Goal: Task Accomplishment & Management: Manage account settings

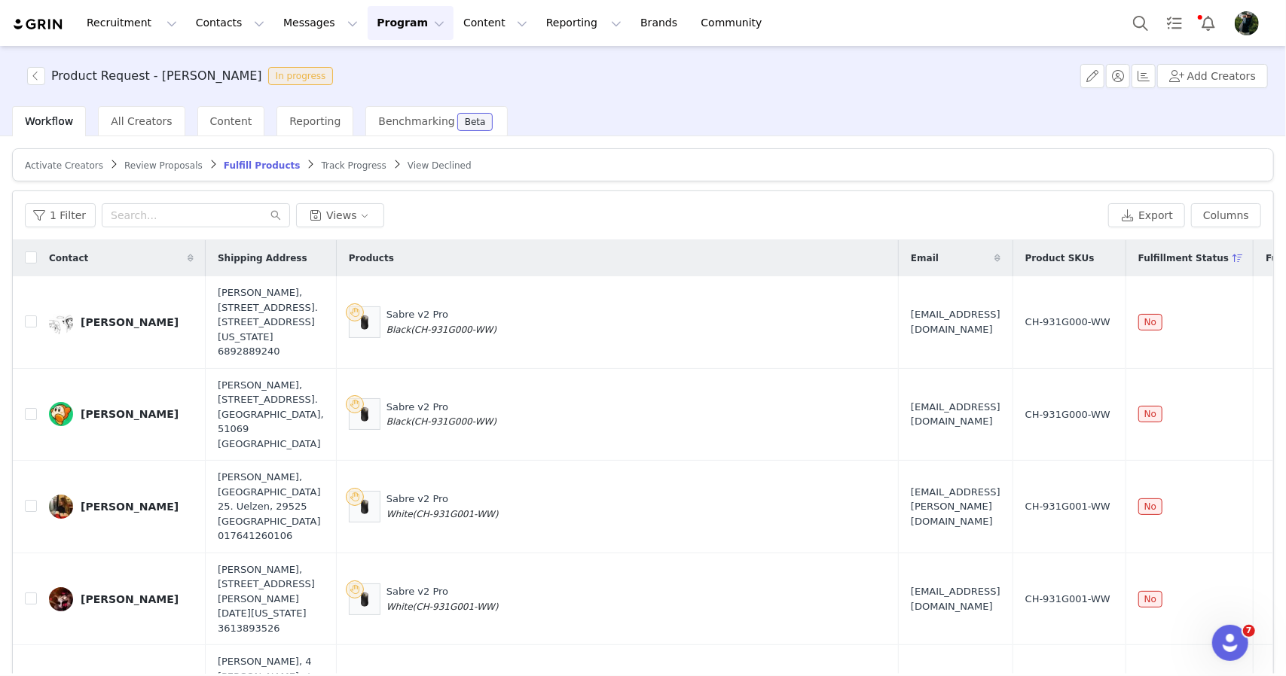
drag, startPoint x: 0, startPoint y: 0, endPoint x: 157, endPoint y: 163, distance: 226.4
click at [157, 163] on span "Review Proposals" at bounding box center [163, 165] width 78 height 11
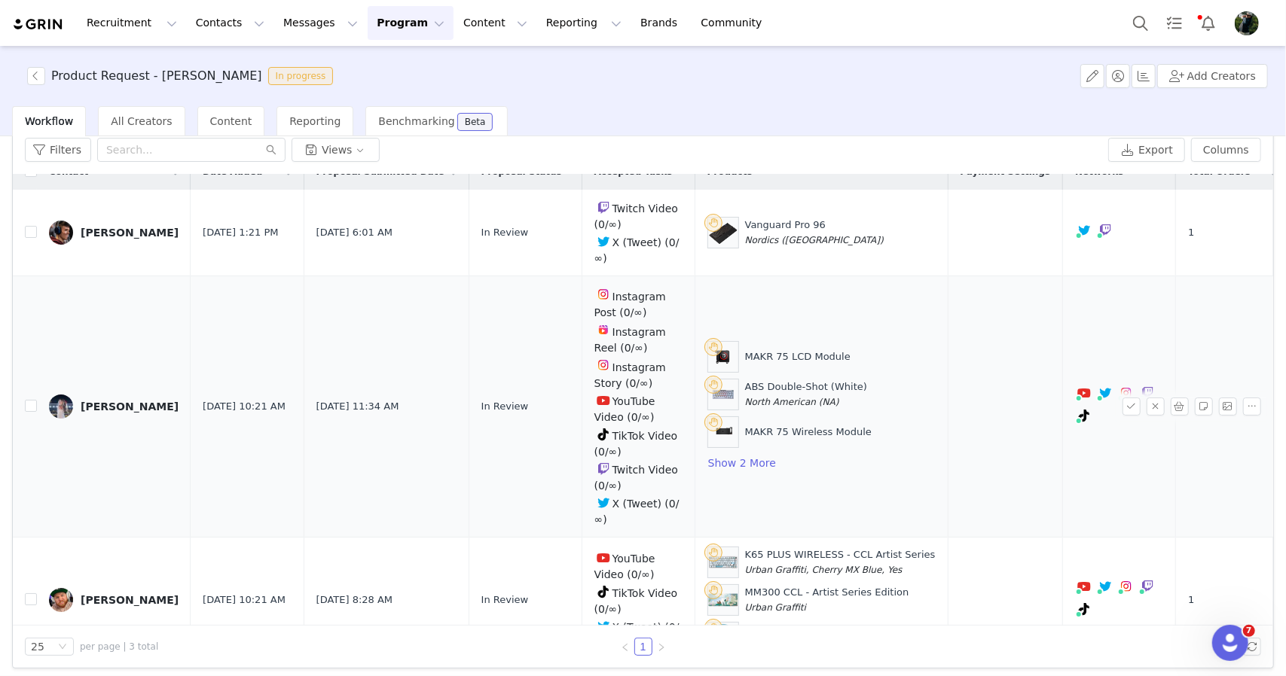
scroll to position [71, 0]
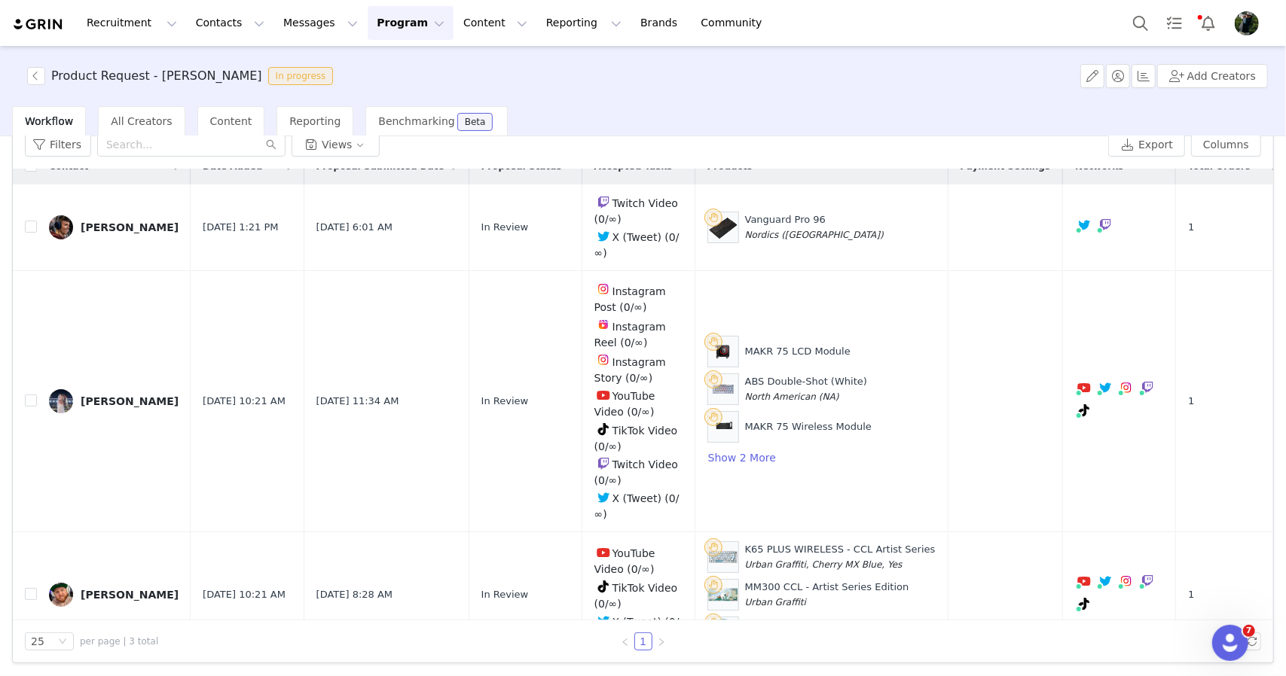
click at [349, 667] on div "Activate Creators Review Proposals Fulfill Products Track Progress View Decline…" at bounding box center [643, 405] width 1286 height 538
drag, startPoint x: 1046, startPoint y: 79, endPoint x: 1030, endPoint y: 79, distance: 15.8
click at [1046, 79] on div "Product Request - Taylor In progress Add Creators" at bounding box center [643, 76] width 1286 height 60
click at [1142, 22] on button "Search" at bounding box center [1140, 23] width 33 height 34
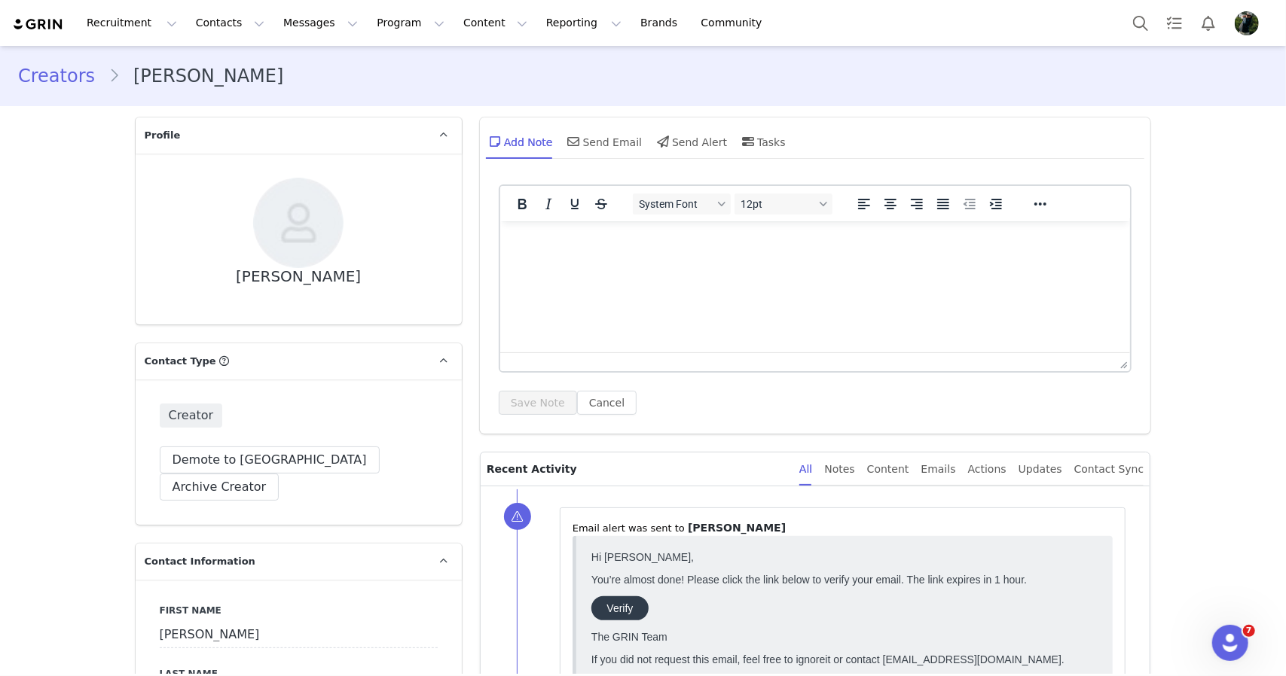
click at [264, 273] on div "Ricardo Prass" at bounding box center [298, 276] width 125 height 17
drag, startPoint x: 264, startPoint y: 273, endPoint x: 313, endPoint y: 273, distance: 49.7
click at [313, 273] on div "Ricardo Prass" at bounding box center [298, 276] width 125 height 17
copy div "Ricardo Prass"
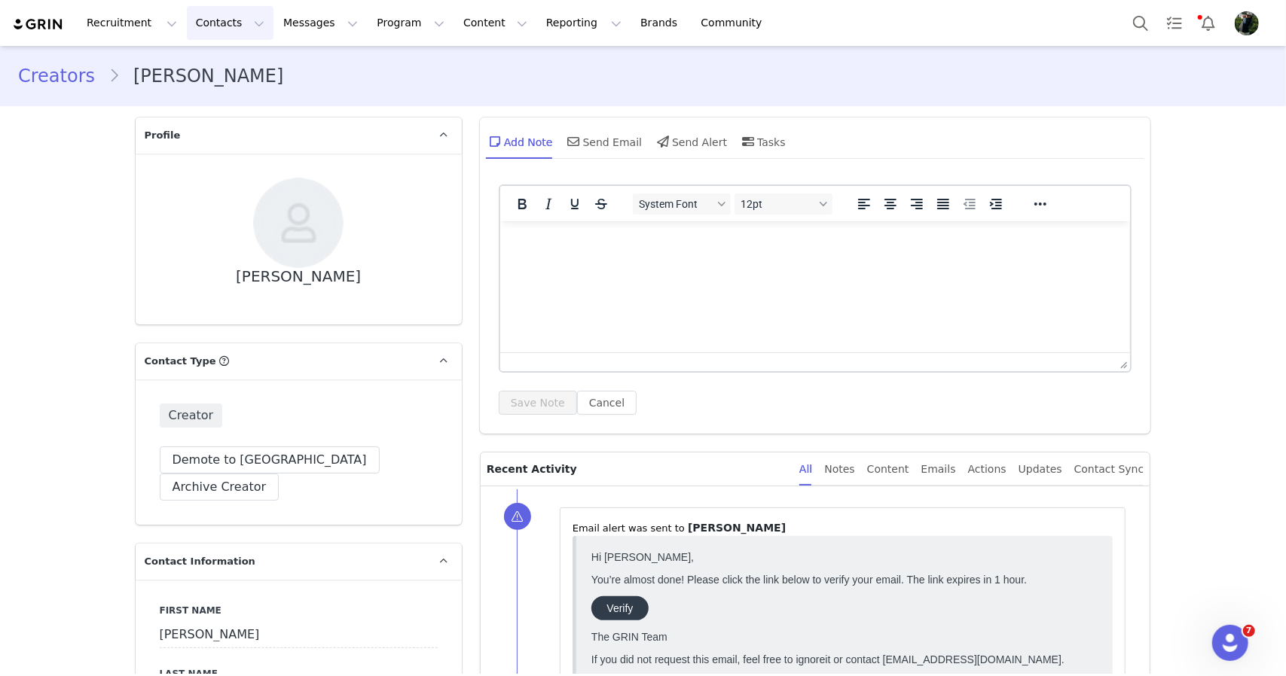
click at [209, 19] on button "Contacts Contacts" at bounding box center [230, 23] width 87 height 34
click at [383, 27] on button "Program Program" at bounding box center [411, 23] width 86 height 34
click at [371, 72] on p "Activations" at bounding box center [372, 67] width 58 height 16
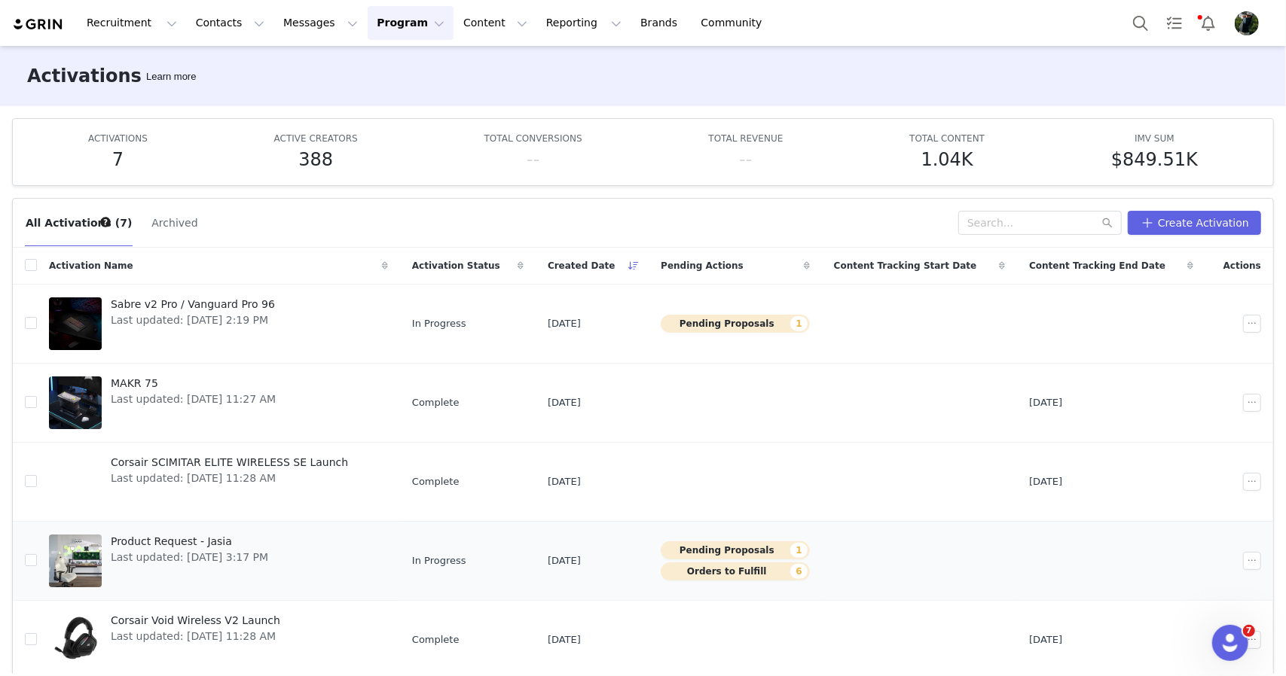
click at [268, 565] on div "Product Request - Jasia Last updated: Sep 25, 2025 3:17 PM" at bounding box center [190, 561] width 176 height 60
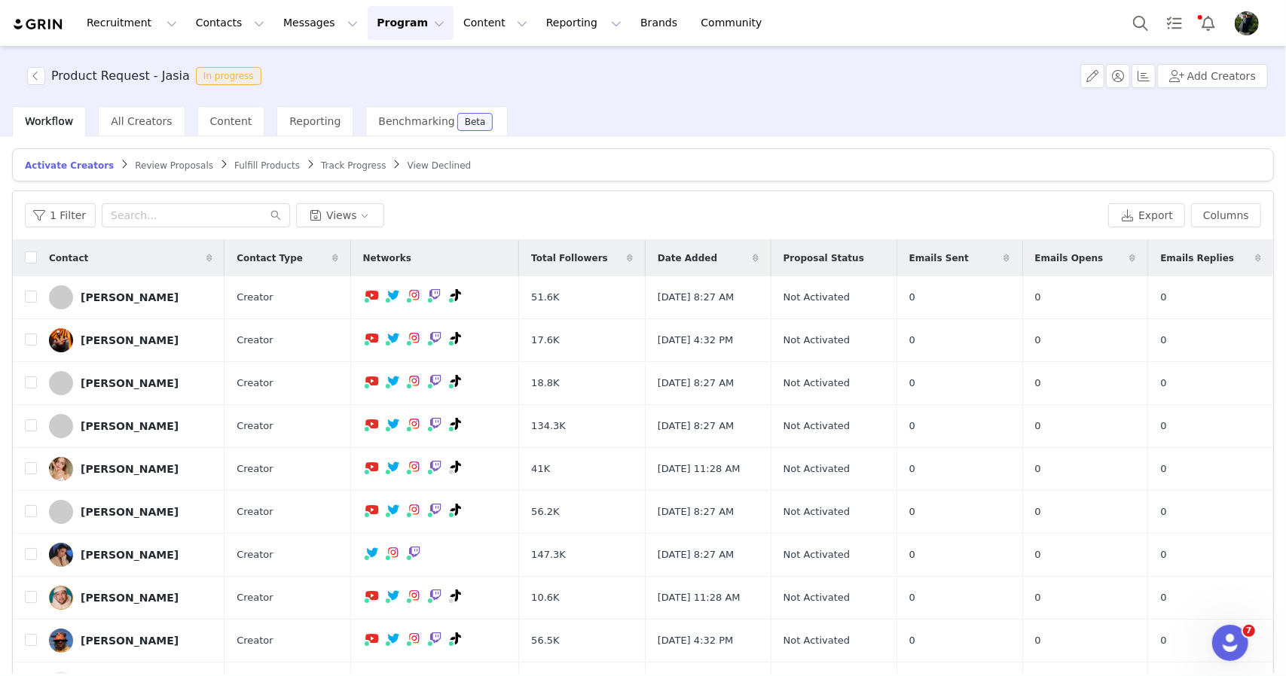
click at [145, 160] on link "Review Proposals" at bounding box center [174, 165] width 78 height 11
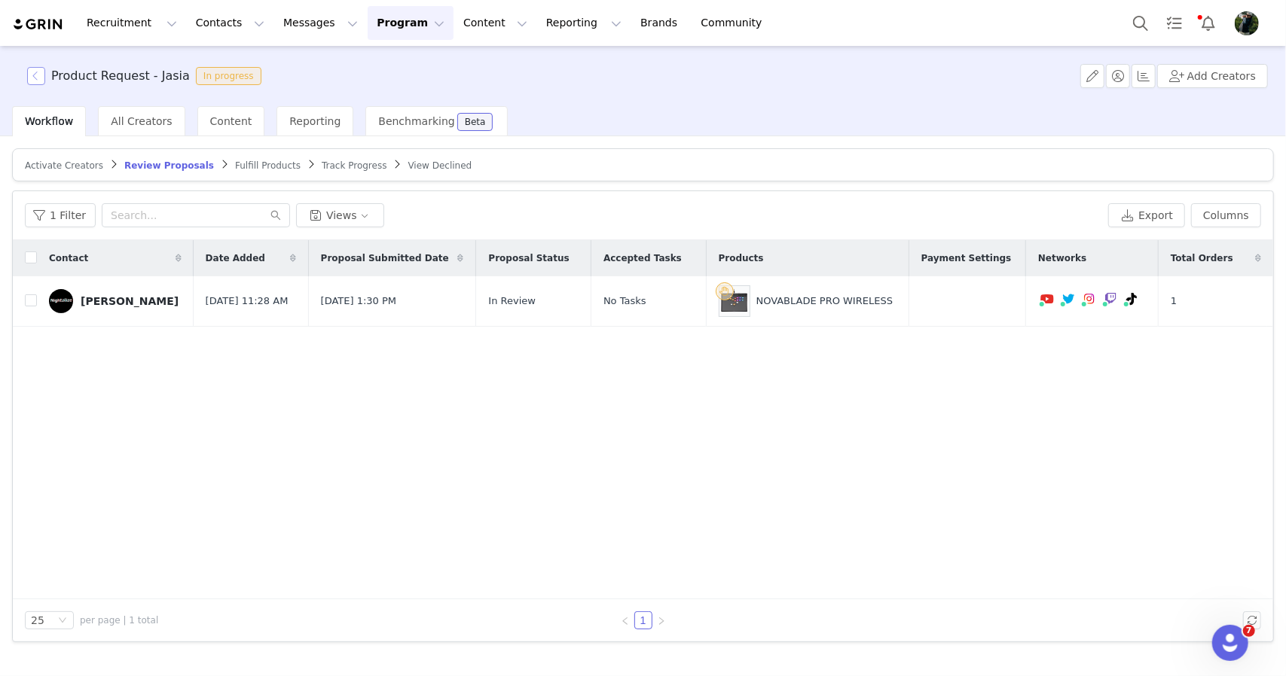
click at [35, 84] on button "button" at bounding box center [36, 76] width 18 height 18
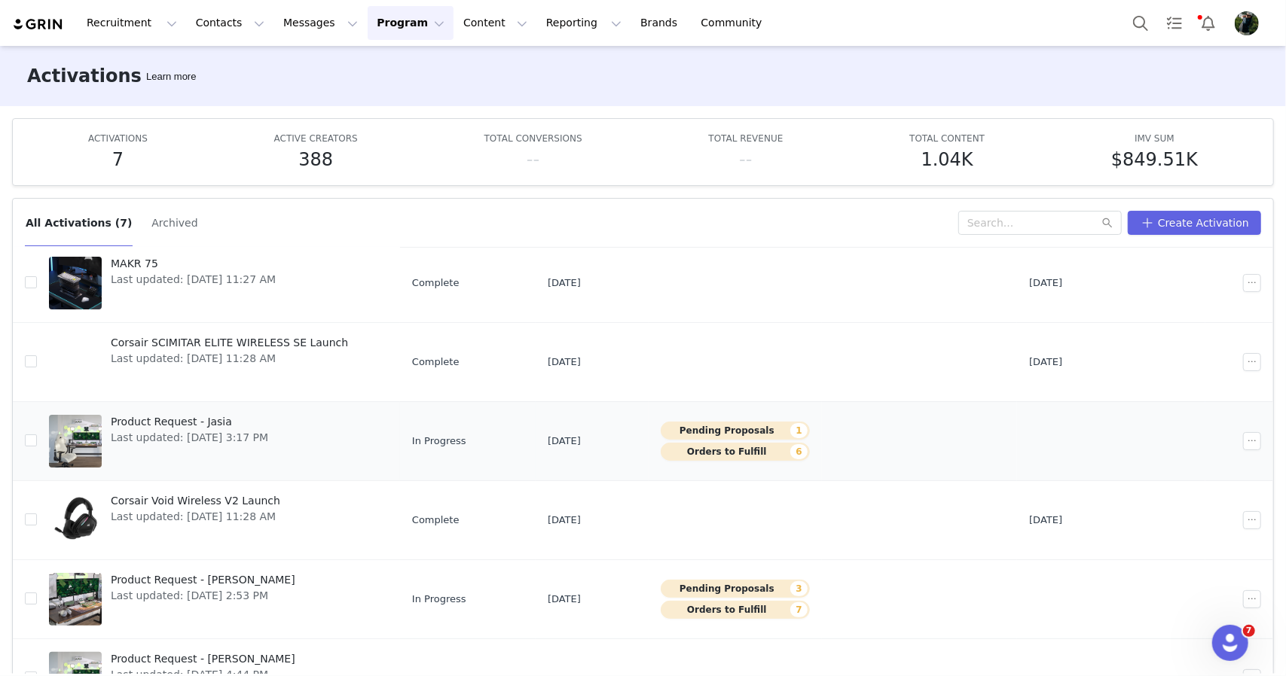
scroll to position [137, 0]
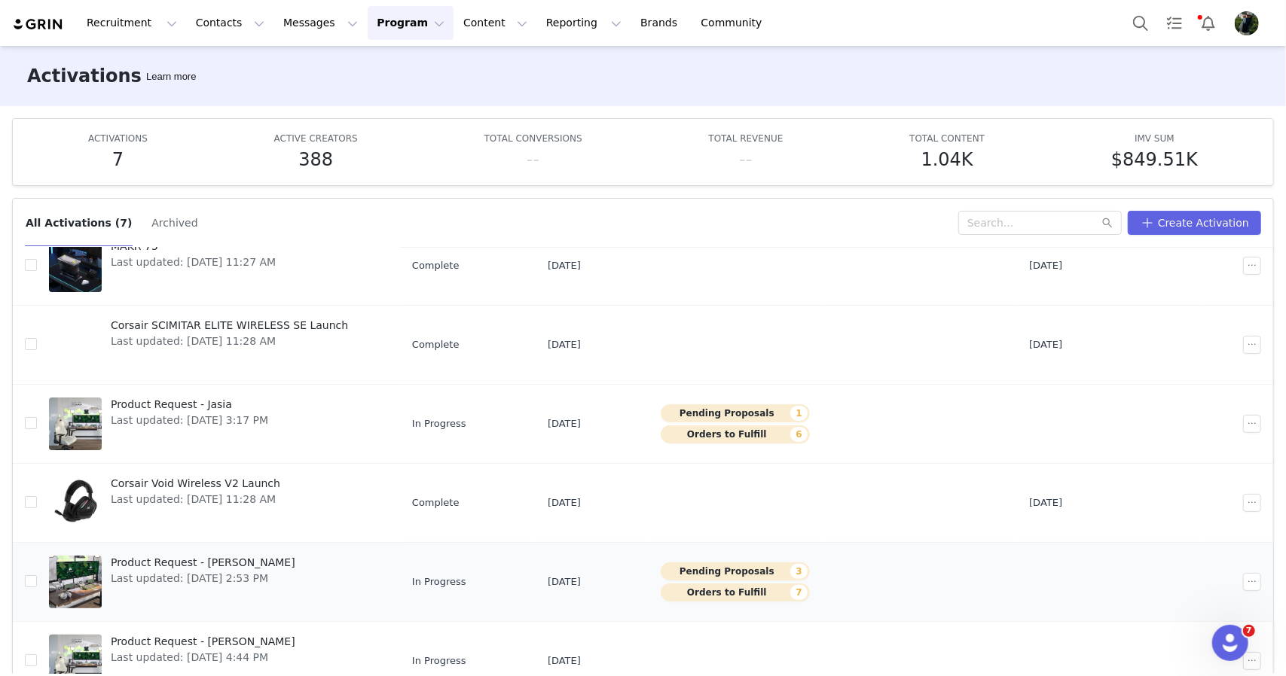
click at [301, 581] on link "Product Request - Taylor Last updated: Sep 4, 2025 2:53 PM" at bounding box center [218, 582] width 339 height 60
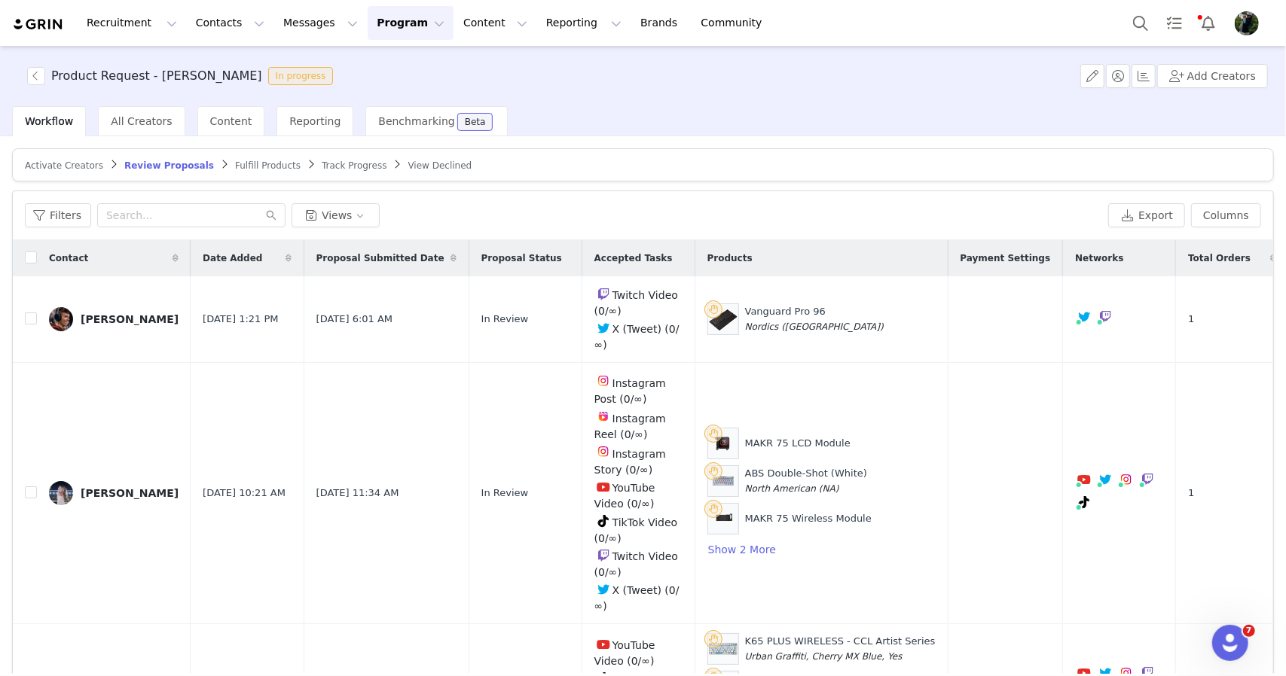
click at [216, 174] on article "Activate Creators Review Proposals Fulfill Products Track Progress View Declined" at bounding box center [643, 164] width 1262 height 33
click at [235, 163] on span "Fulfill Products" at bounding box center [268, 165] width 66 height 11
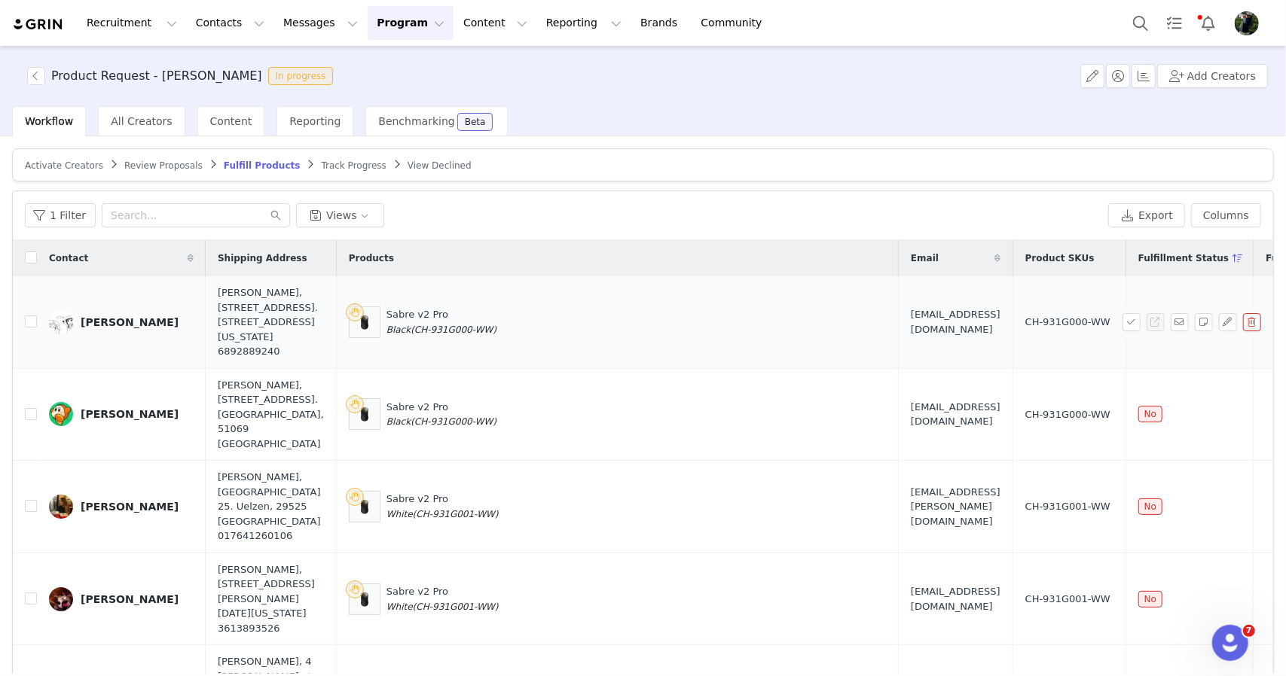
click at [120, 326] on div "Angel Nanez" at bounding box center [130, 322] width 98 height 12
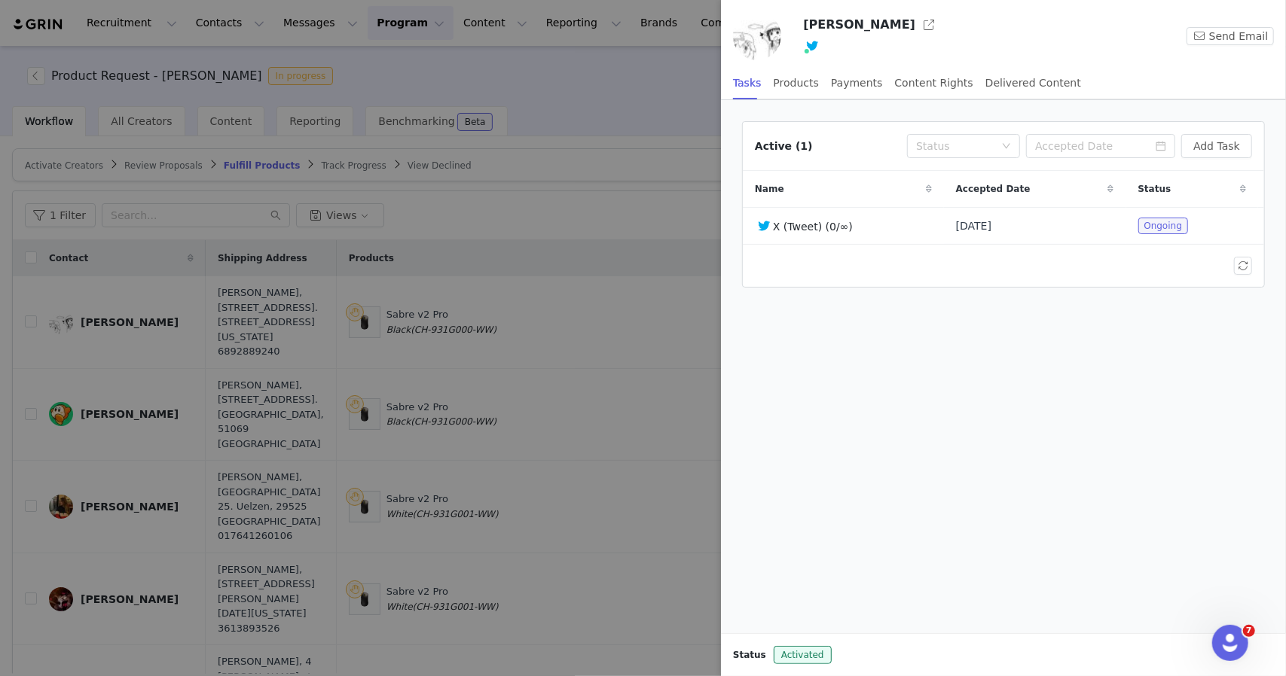
click at [539, 428] on div at bounding box center [643, 338] width 1286 height 676
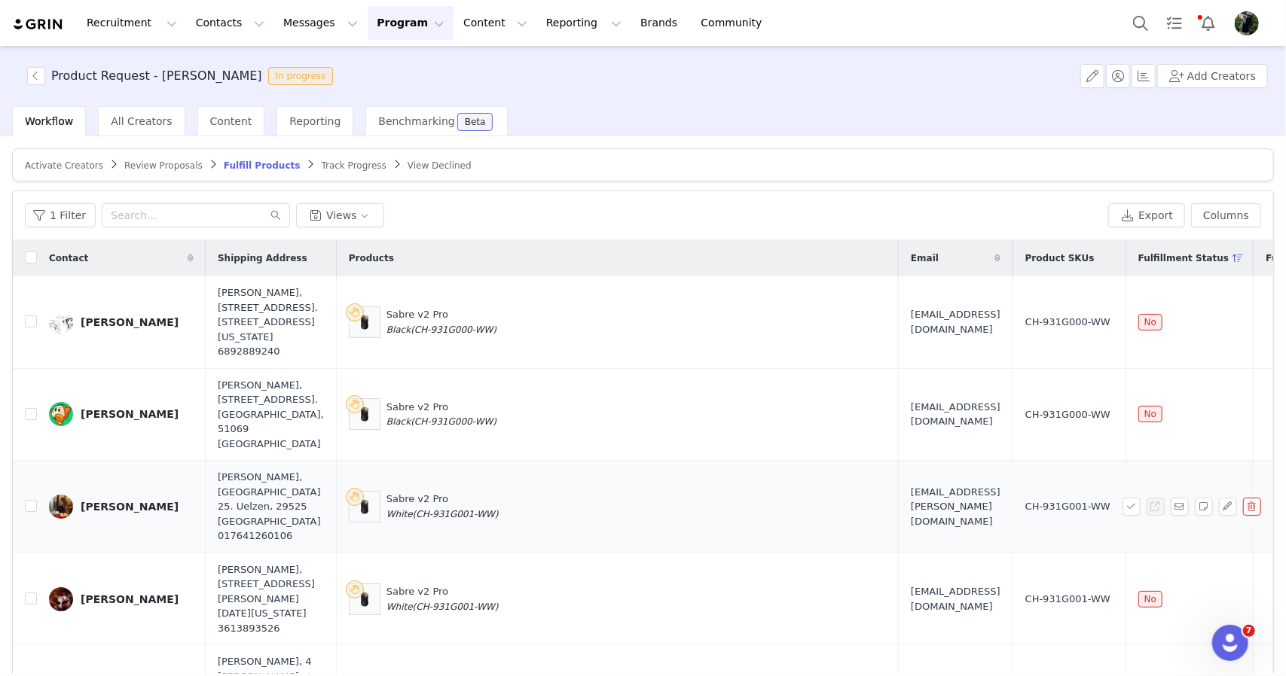
click at [116, 505] on link "Dorothea Nothnagel" at bounding box center [121, 507] width 145 height 24
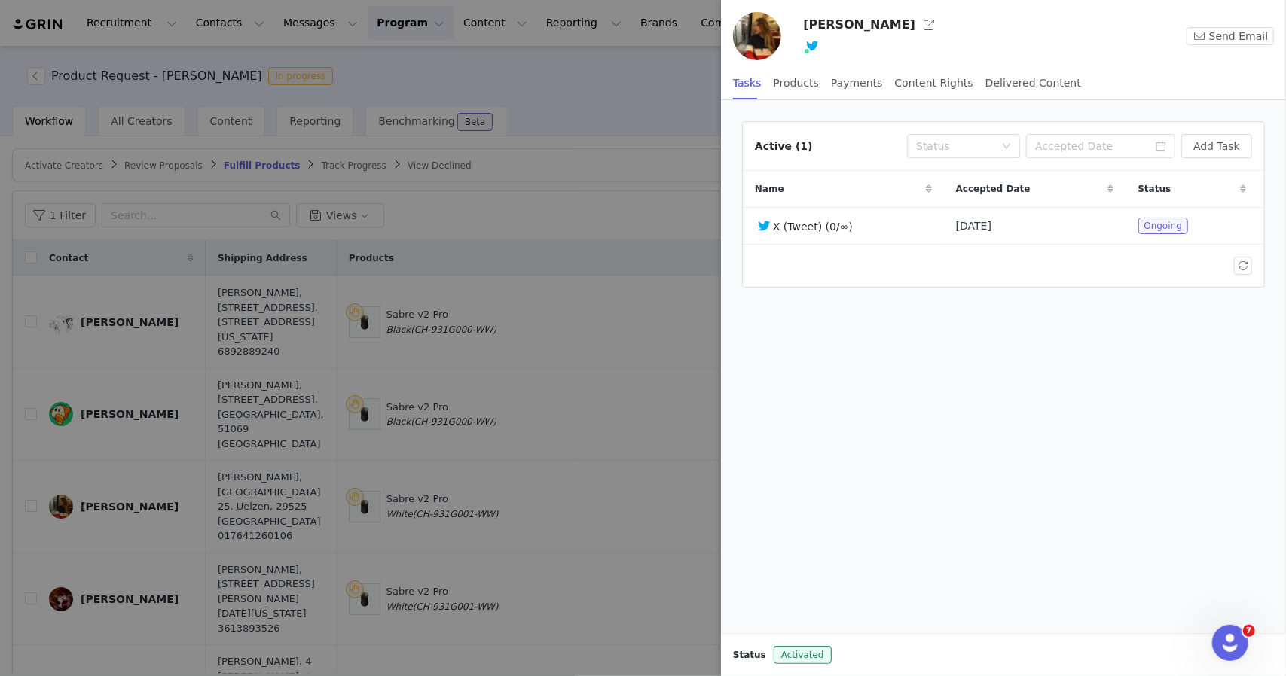
drag, startPoint x: 549, startPoint y: 627, endPoint x: 488, endPoint y: 438, distance: 199.4
click at [549, 627] on div at bounding box center [643, 338] width 1286 height 676
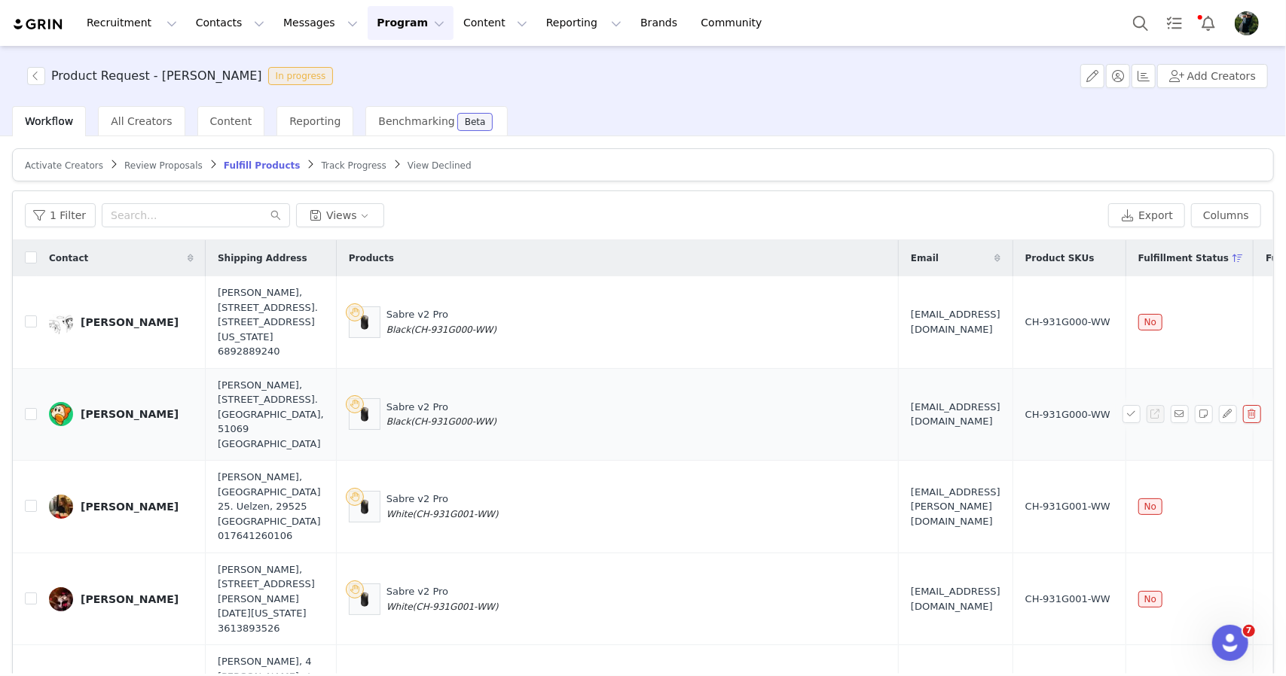
click at [411, 418] on span "(CH-931G000-WW)" at bounding box center [454, 422] width 86 height 11
drag, startPoint x: 398, startPoint y: 418, endPoint x: 450, endPoint y: 425, distance: 52.4
click at [450, 425] on span "(CH-931G000-WW)" at bounding box center [454, 422] width 86 height 11
copy span "CH-931G000-WW"
click at [911, 414] on span "clacksleo@gmail.com" at bounding box center [956, 414] width 90 height 29
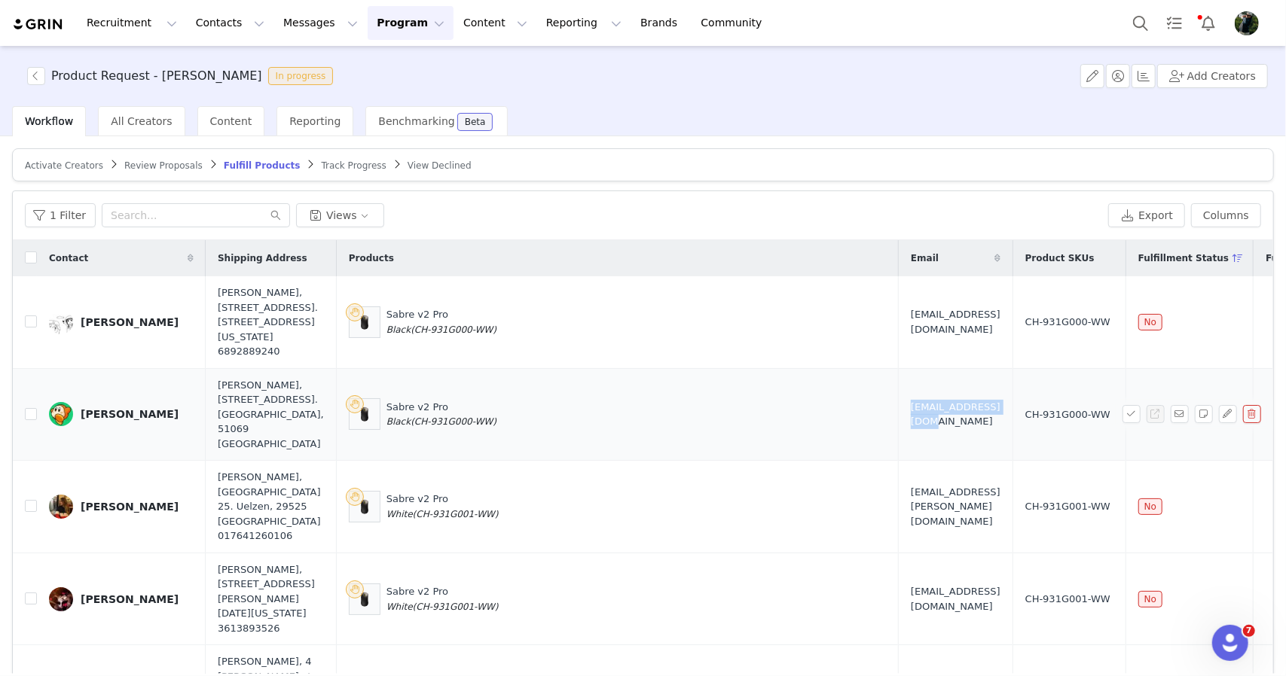
drag, startPoint x: 848, startPoint y: 414, endPoint x: 913, endPoint y: 415, distance: 64.8
click at [913, 415] on span "clacksleo@gmail.com" at bounding box center [956, 414] width 90 height 29
copy span "clacksleo@gmail.com"
click at [1122, 414] on button "button" at bounding box center [1131, 414] width 18 height 18
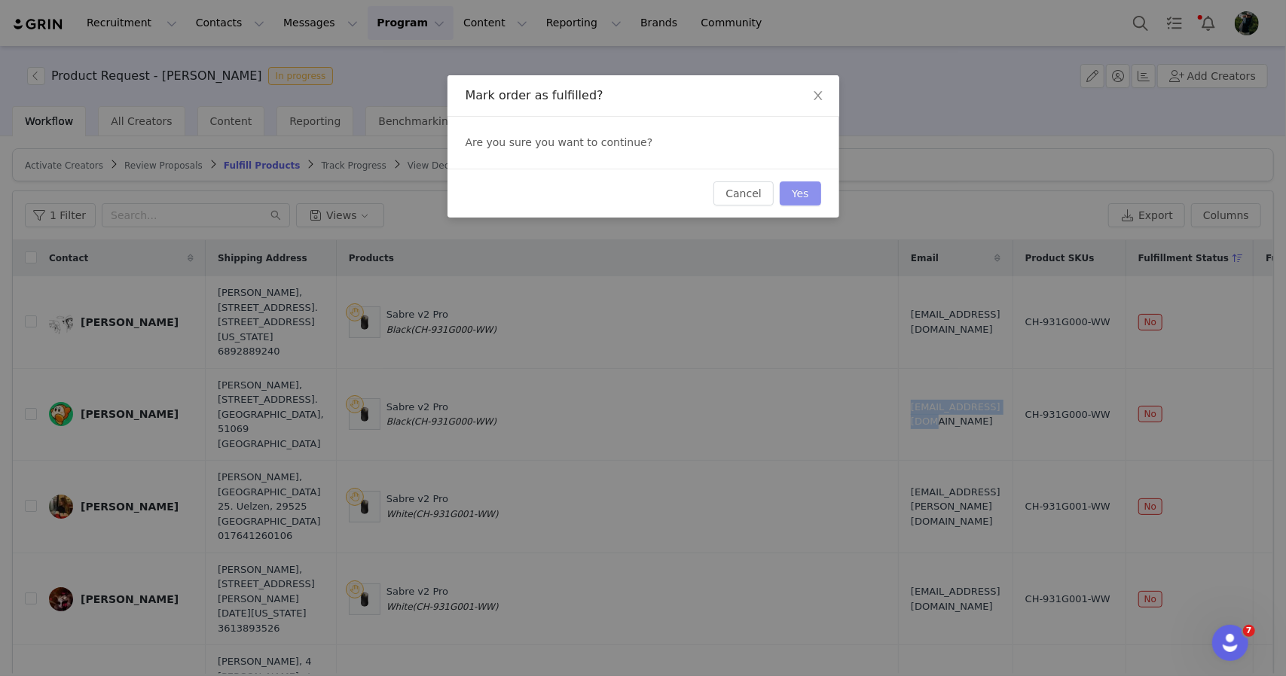
click at [797, 192] on button "Yes" at bounding box center [800, 194] width 41 height 24
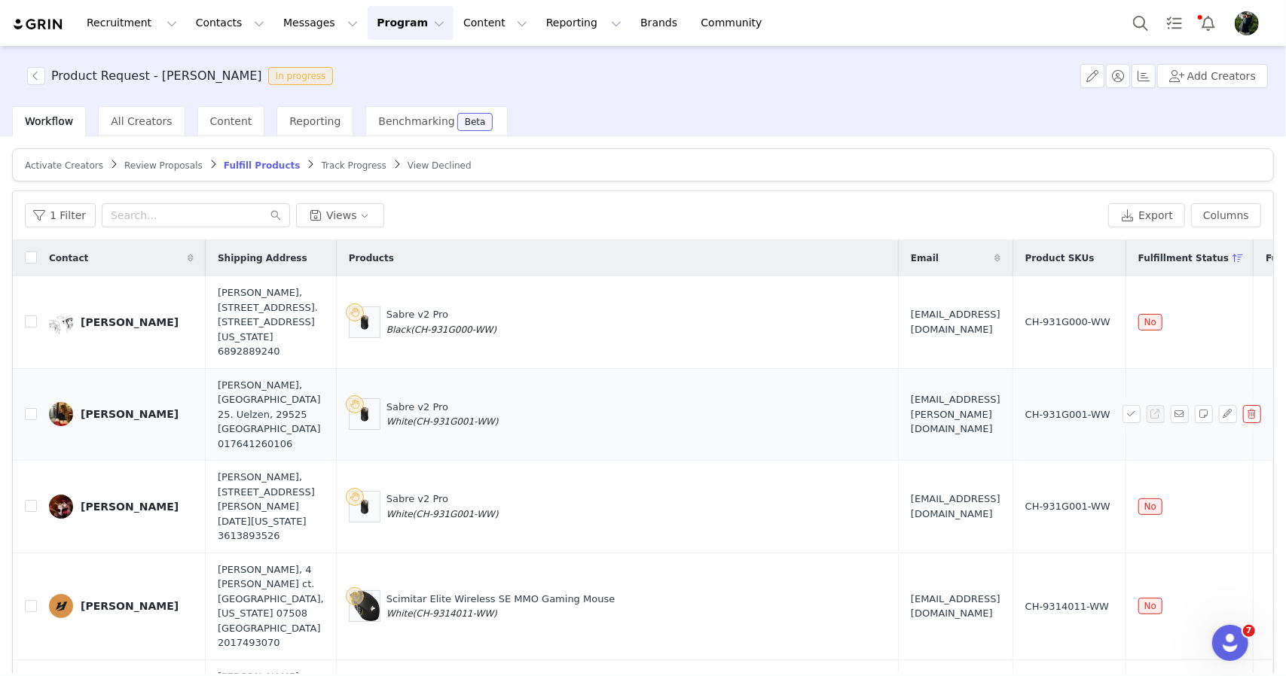
click at [413, 427] on span "(CH-931G001-WW)" at bounding box center [456, 422] width 86 height 11
drag, startPoint x: 401, startPoint y: 440, endPoint x: 449, endPoint y: 438, distance: 48.2
click at [449, 427] on span "(CH-931G001-WW)" at bounding box center [456, 422] width 86 height 11
copy span "CH-931G001-WW"
click at [911, 432] on span "doro.nothnagel@gmail.com" at bounding box center [956, 414] width 90 height 44
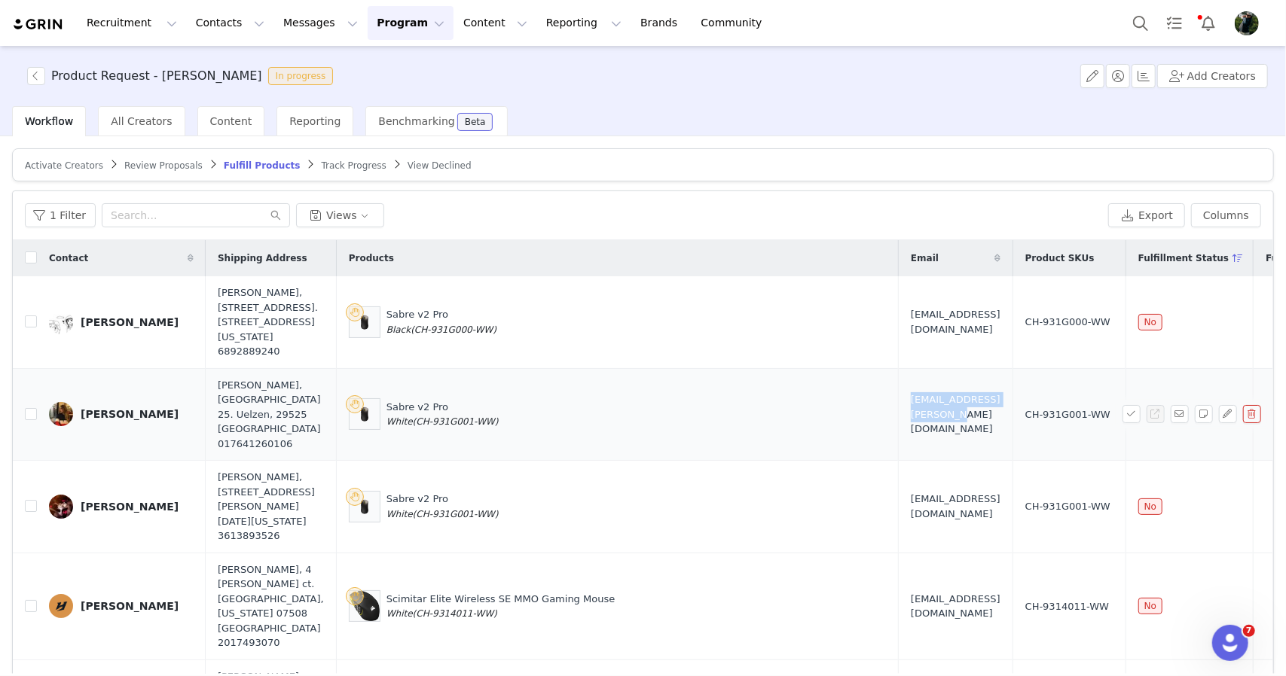
drag, startPoint x: 844, startPoint y: 432, endPoint x: 946, endPoint y: 432, distance: 102.4
click at [946, 432] on span "doro.nothnagel@gmail.com" at bounding box center [956, 414] width 90 height 44
copy span "doro.nothnagel@gmail.com"
click at [1122, 423] on button "button" at bounding box center [1131, 414] width 18 height 18
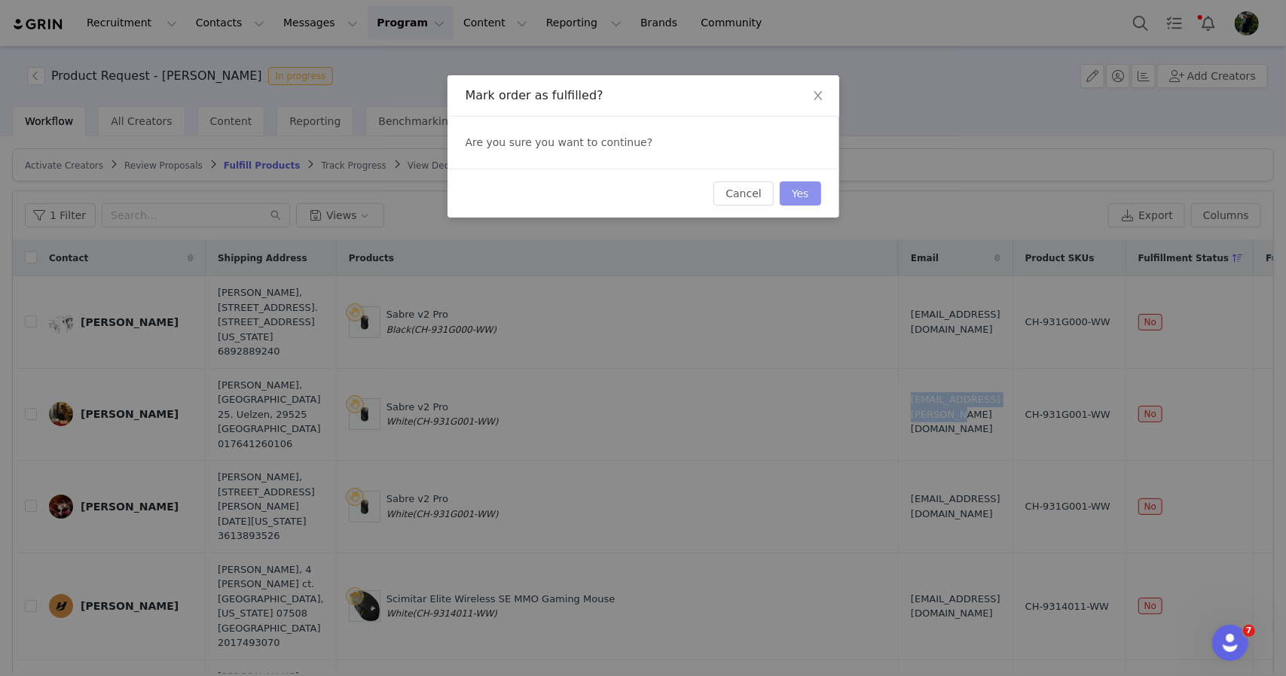
click at [804, 196] on button "Yes" at bounding box center [800, 194] width 41 height 24
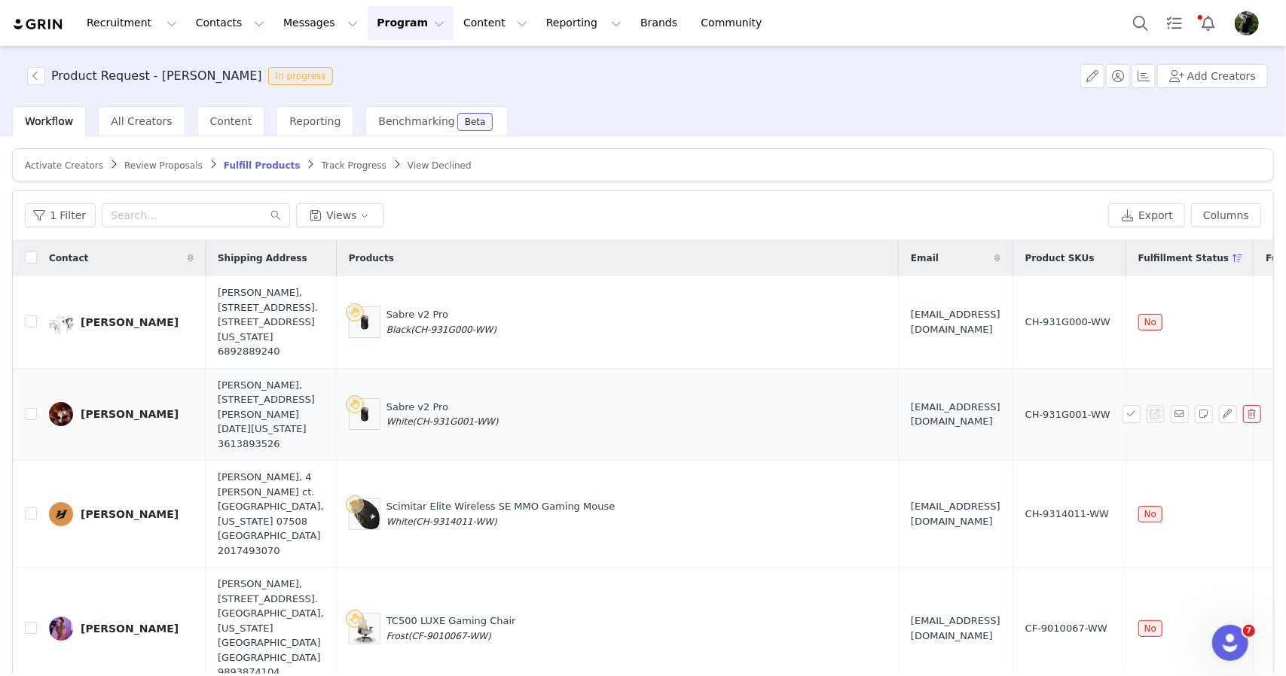
click at [122, 426] on link "Adam Elharoun" at bounding box center [121, 414] width 145 height 24
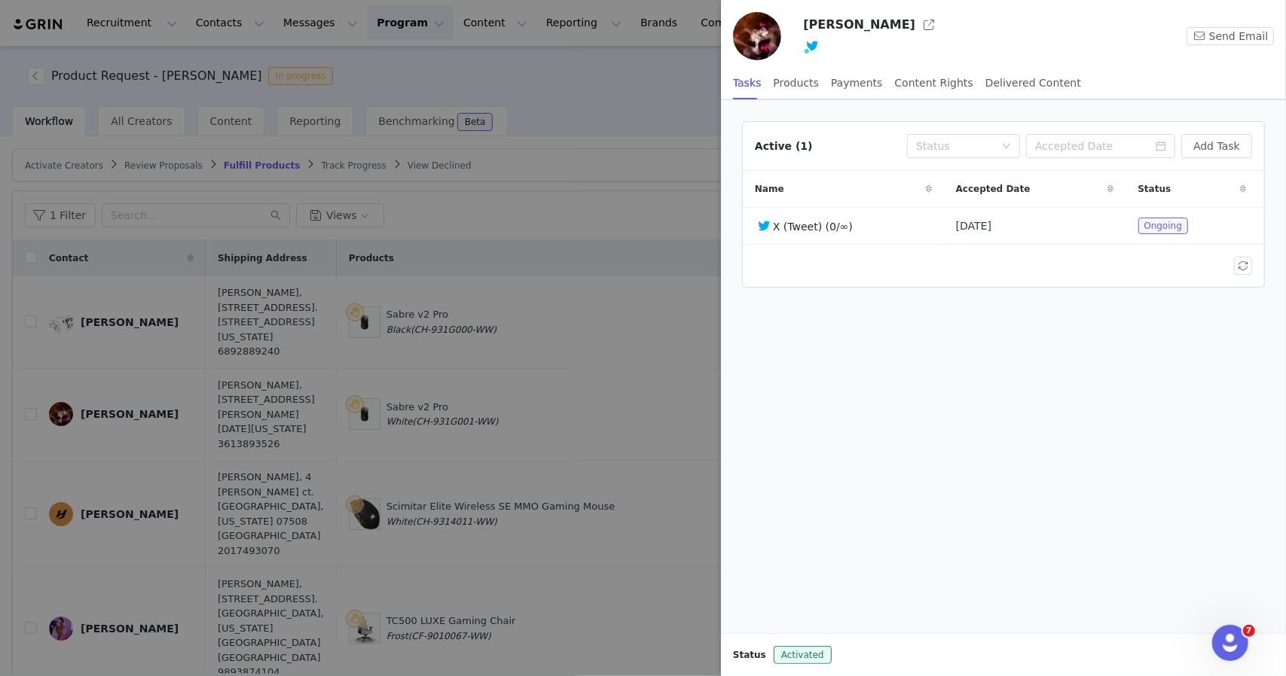
click at [457, 296] on div at bounding box center [643, 338] width 1286 height 676
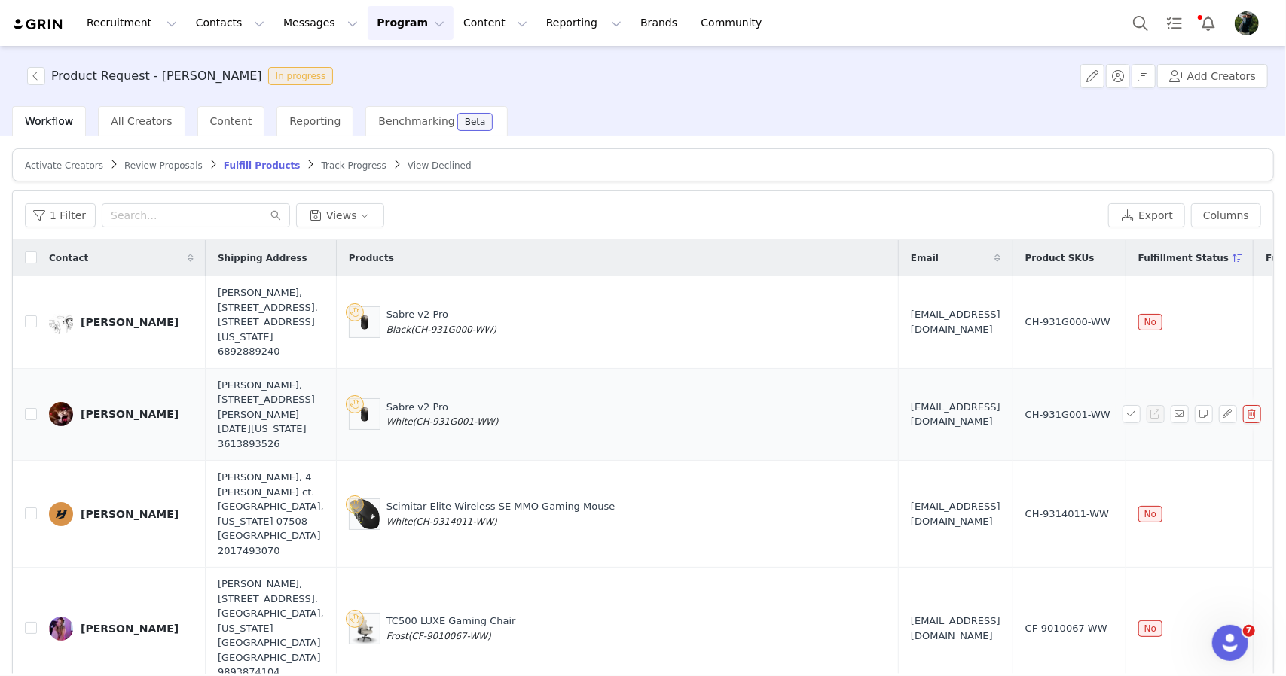
click at [413, 427] on span "(CH-931G001-WW)" at bounding box center [456, 422] width 86 height 11
drag, startPoint x: 475, startPoint y: 444, endPoint x: 456, endPoint y: 444, distance: 18.1
click at [456, 427] on span "(CH-931G001-WW)" at bounding box center [456, 422] width 86 height 11
copy span "CH-931G001-WW"
click at [911, 429] on span "adamessamelharoun@gmail.com" at bounding box center [956, 414] width 90 height 29
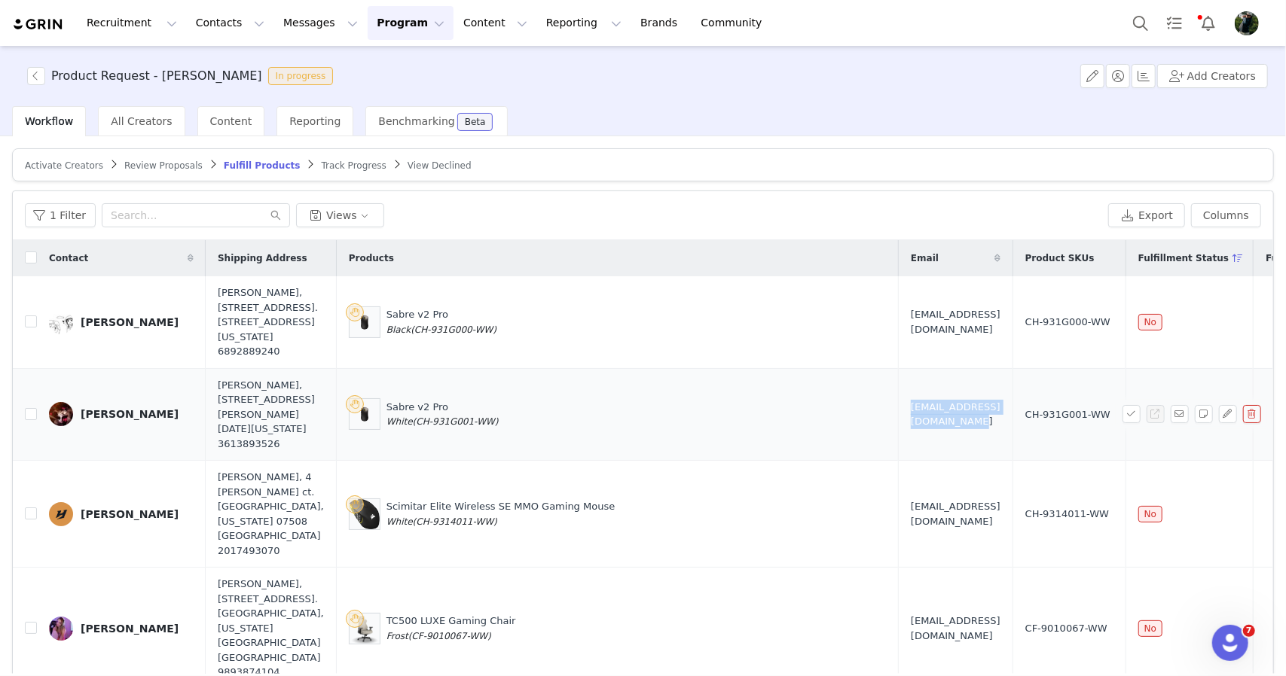
drag, startPoint x: 848, startPoint y: 433, endPoint x: 969, endPoint y: 436, distance: 121.3
click at [969, 429] on span "adamessamelharoun@gmail.com" at bounding box center [956, 414] width 90 height 29
copy span "adamessamelharoun@gmail.com"
click at [1122, 423] on button "button" at bounding box center [1131, 414] width 18 height 18
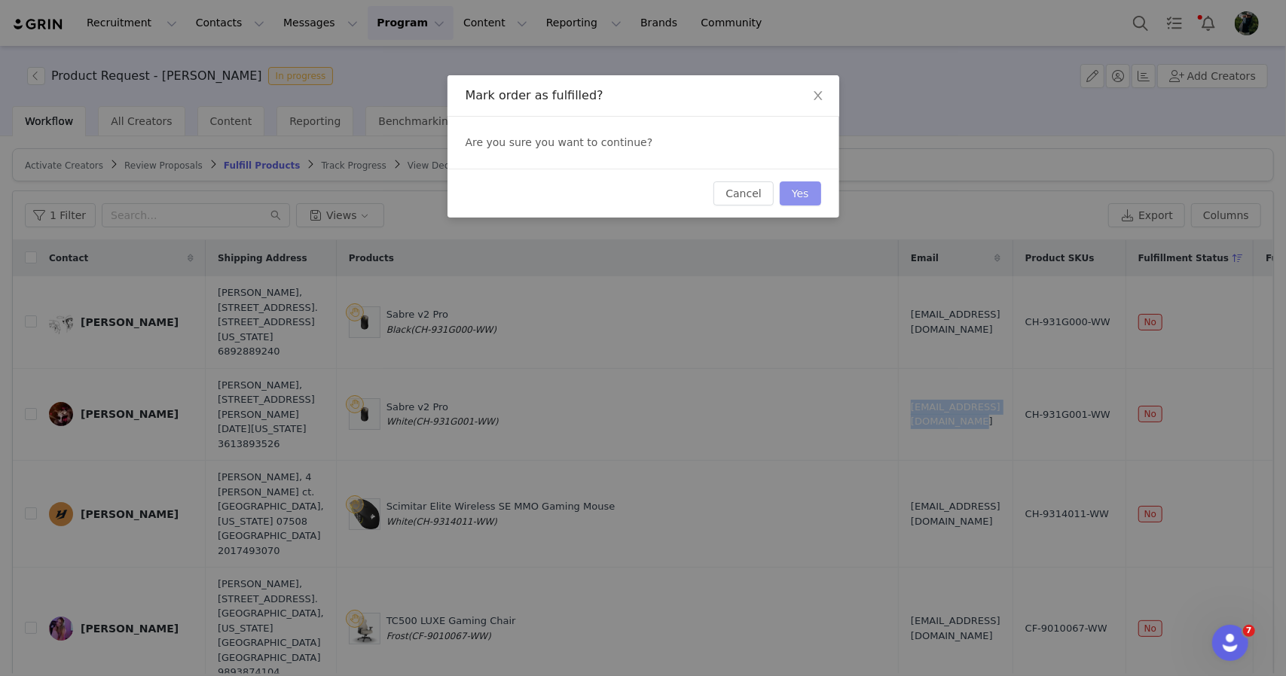
click at [804, 200] on button "Yes" at bounding box center [800, 194] width 41 height 24
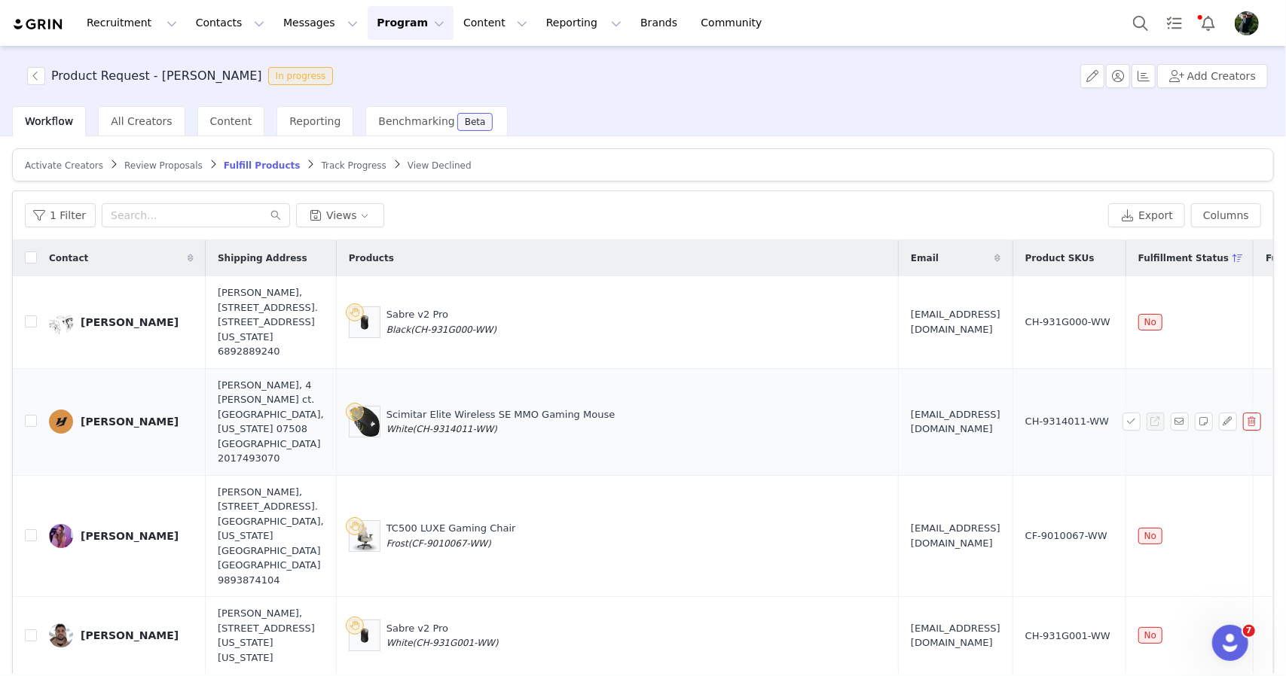
click at [413, 435] on span "(CH-9314011-WW)" at bounding box center [455, 429] width 84 height 11
drag, startPoint x: 404, startPoint y: 440, endPoint x: 456, endPoint y: 442, distance: 52.8
click at [456, 435] on span "(CH-9314011-WW)" at bounding box center [455, 429] width 84 height 11
copy span "CH-9314011-WW"
click at [911, 431] on span "Contact@hamouduh.com" at bounding box center [956, 421] width 90 height 29
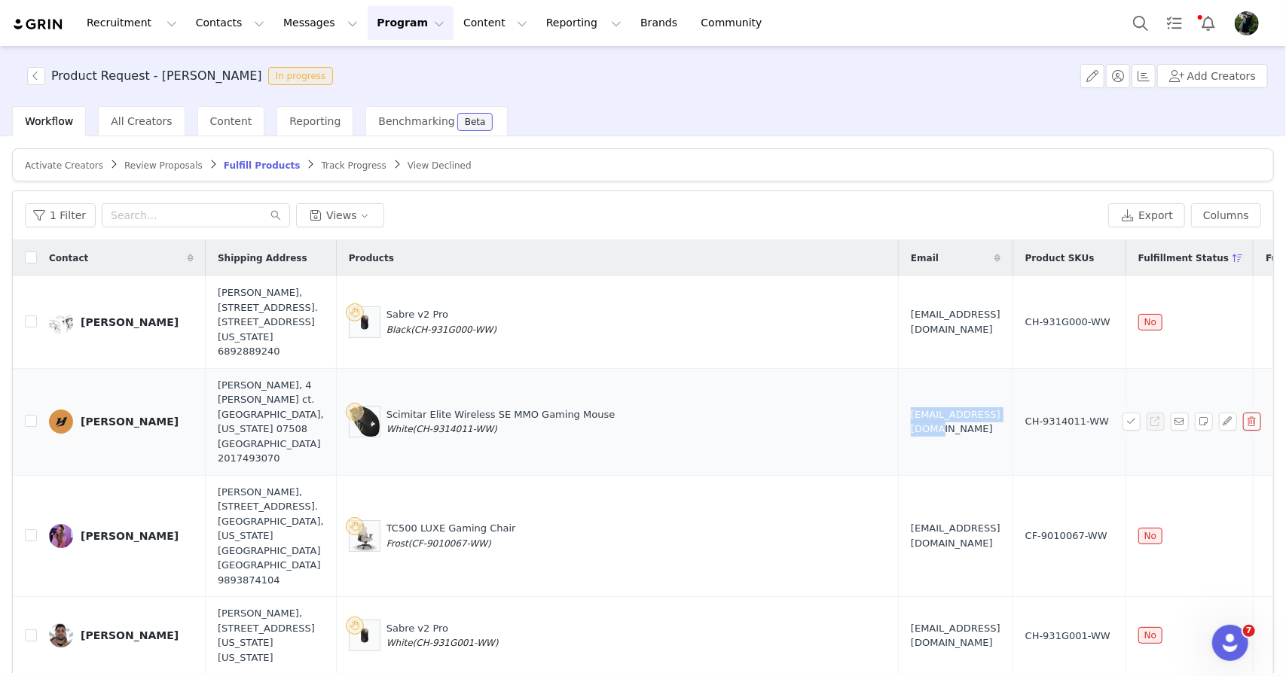
drag, startPoint x: 847, startPoint y: 431, endPoint x: 935, endPoint y: 434, distance: 88.2
click at [935, 434] on span "Contact@hamouduh.com" at bounding box center [956, 421] width 90 height 29
copy span "Contact@hamouduh.com"
click at [1122, 431] on button "button" at bounding box center [1131, 422] width 18 height 18
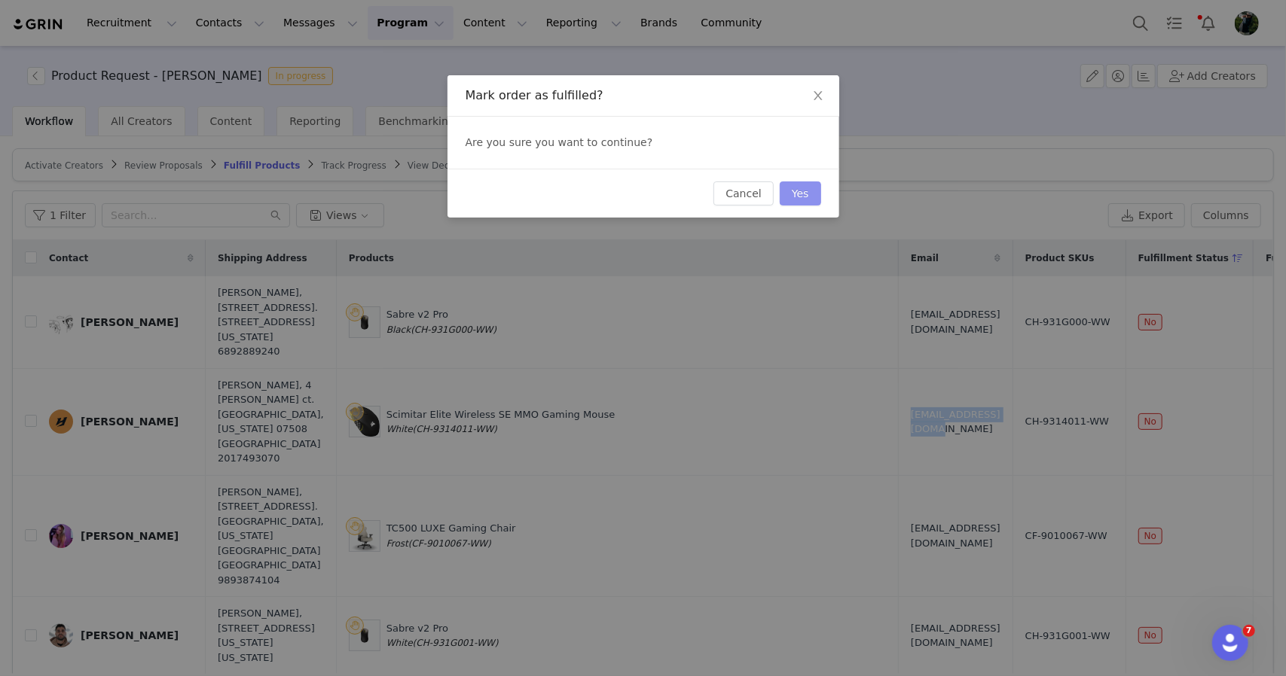
click at [804, 194] on button "Yes" at bounding box center [800, 194] width 41 height 24
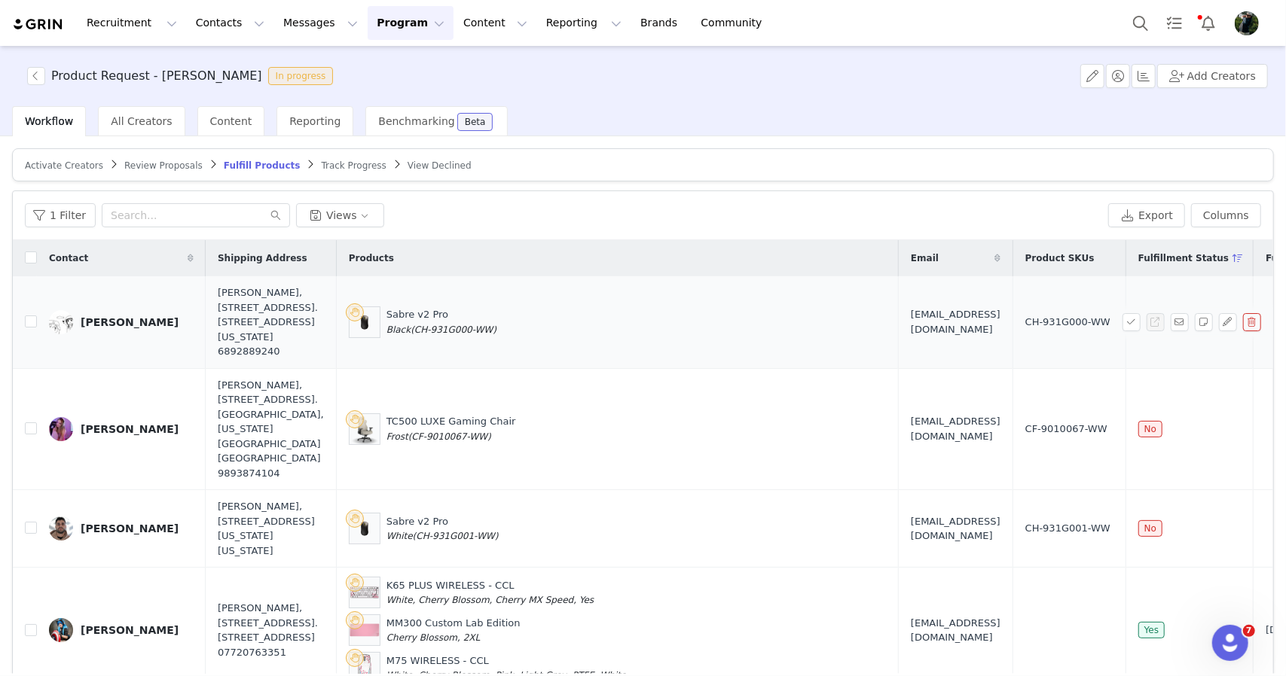
click at [411, 334] on span "(CH-931G000-WW)" at bounding box center [454, 330] width 86 height 11
drag, startPoint x: 402, startPoint y: 334, endPoint x: 456, endPoint y: 334, distance: 53.5
click at [456, 334] on span "(CH-931G000-WW)" at bounding box center [454, 330] width 86 height 11
copy span "CH-931G000-WW"
click at [911, 331] on span "angejlzN@gmail.com" at bounding box center [956, 321] width 90 height 29
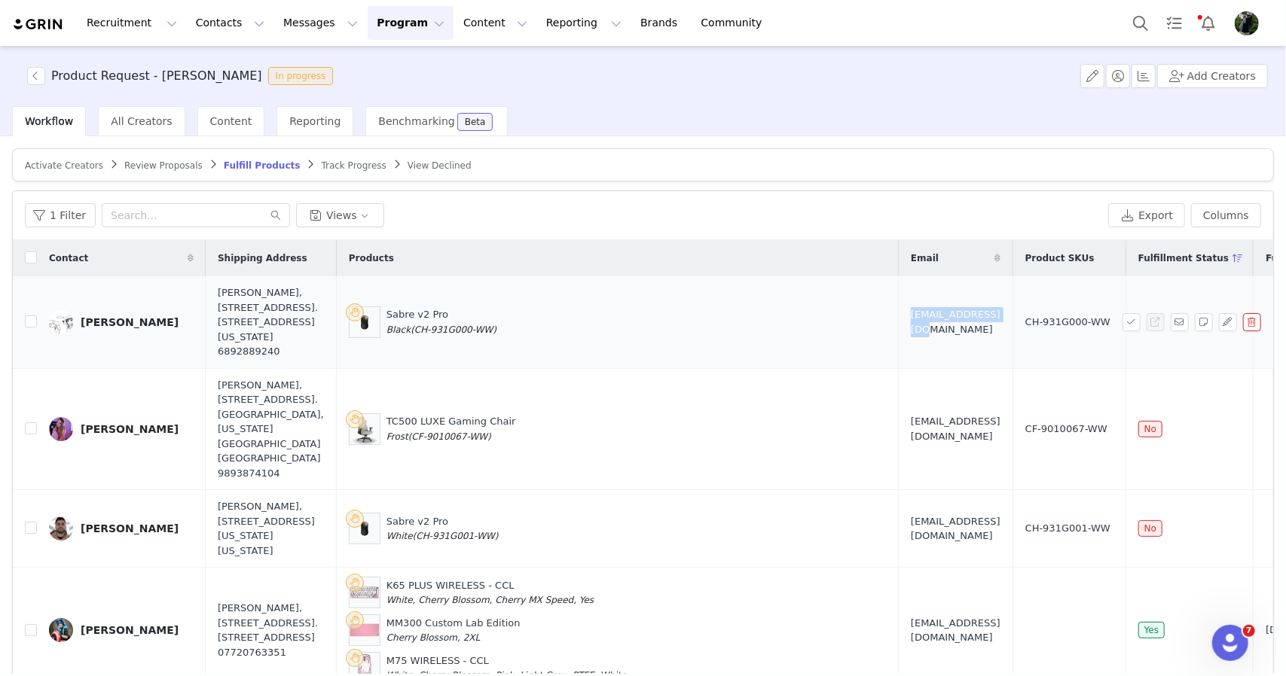
drag, startPoint x: 851, startPoint y: 331, endPoint x: 910, endPoint y: 327, distance: 58.9
click at [911, 327] on span "angejlzN@gmail.com" at bounding box center [956, 321] width 90 height 29
click at [1122, 331] on button "button" at bounding box center [1131, 322] width 18 height 18
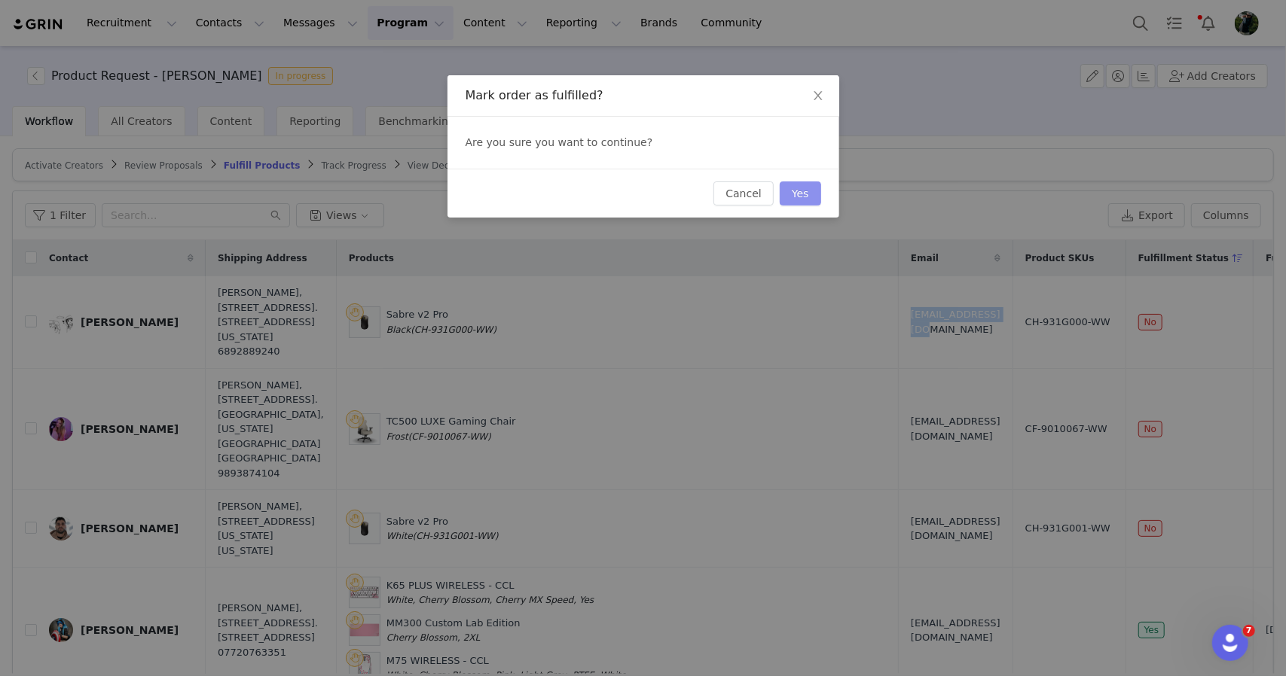
click at [794, 197] on button "Yes" at bounding box center [800, 194] width 41 height 24
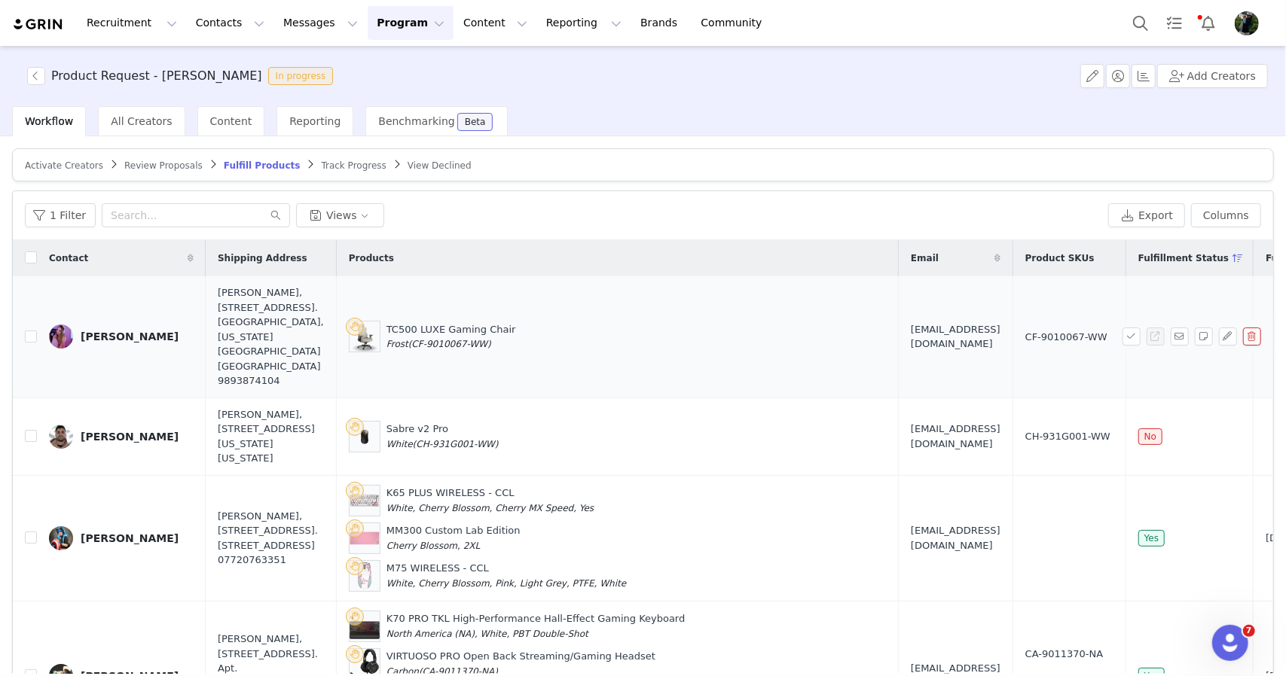
click at [408, 339] on span "(CF-9010067-WW)" at bounding box center [449, 344] width 83 height 11
drag, startPoint x: 398, startPoint y: 327, endPoint x: 449, endPoint y: 327, distance: 50.5
click at [449, 339] on span "(CF-9010067-WW)" at bounding box center [449, 344] width 83 height 11
click at [911, 322] on span "Lexilemonhead125@gmail.com" at bounding box center [956, 336] width 90 height 29
drag, startPoint x: 853, startPoint y: 322, endPoint x: 957, endPoint y: 320, distance: 104.0
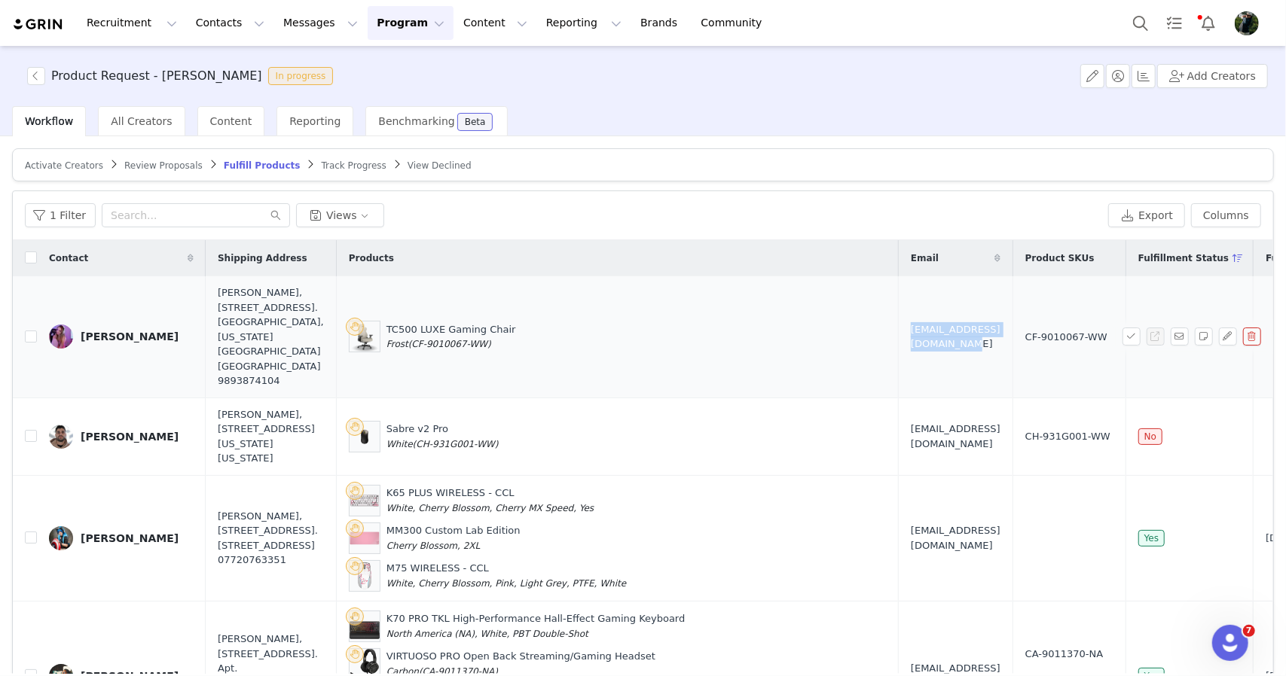
click at [957, 322] on span "Lexilemonhead125@gmail.com" at bounding box center [956, 336] width 90 height 29
click at [1122, 328] on button "button" at bounding box center [1131, 337] width 18 height 18
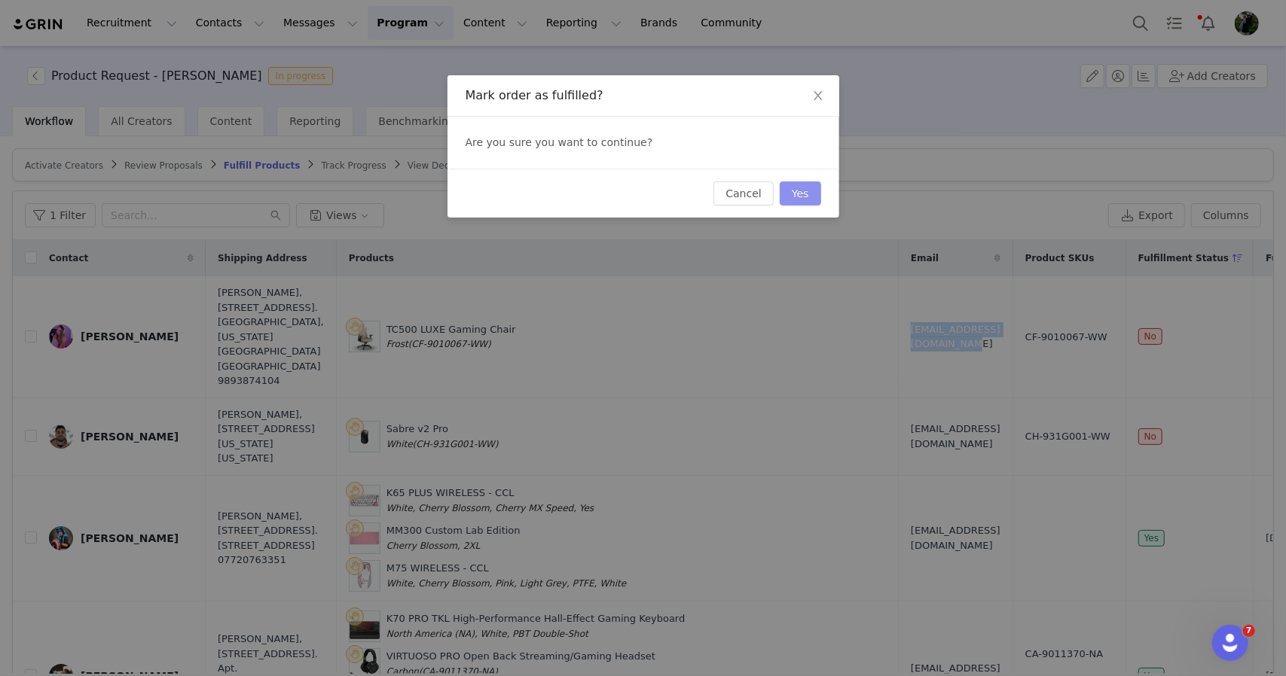
click at [817, 203] on button "Yes" at bounding box center [800, 194] width 41 height 24
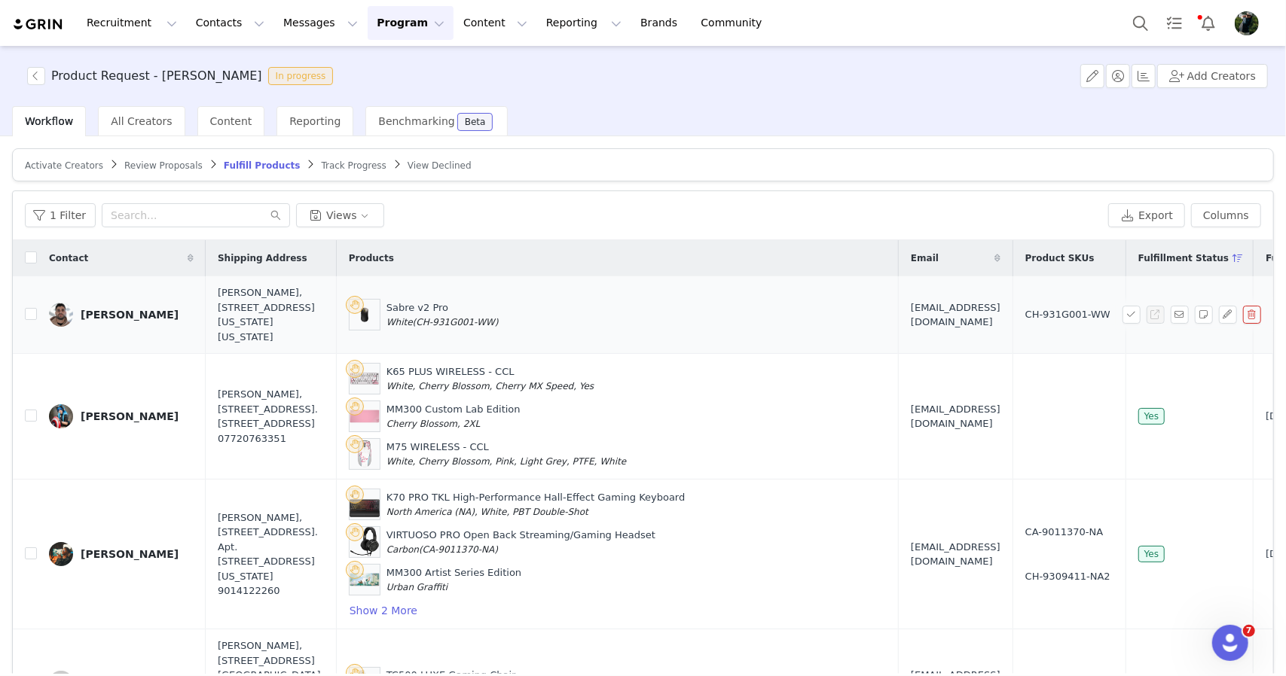
click at [413, 322] on span "(CH-931G001-WW)" at bounding box center [456, 322] width 86 height 11
drag, startPoint x: 402, startPoint y: 322, endPoint x: 457, endPoint y: 322, distance: 55.0
click at [457, 322] on span "(CH-931G001-WW)" at bounding box center [456, 322] width 86 height 11
click at [911, 316] on span "Givemchillstv@gmail.com" at bounding box center [956, 315] width 90 height 29
drag, startPoint x: 868, startPoint y: 316, endPoint x: 933, endPoint y: 312, distance: 64.9
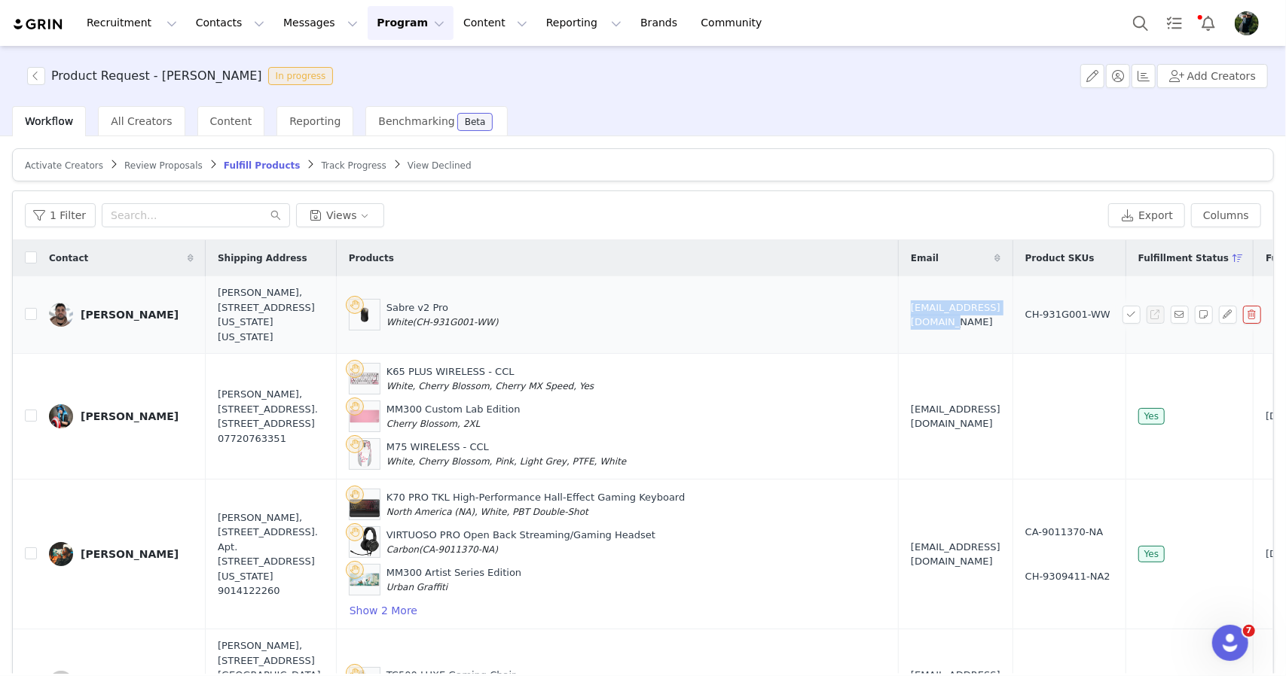
click at [933, 312] on span "Givemchillstv@gmail.com" at bounding box center [956, 315] width 90 height 29
click at [413, 324] on span "(CH-931G001-WW)" at bounding box center [456, 322] width 86 height 11
drag, startPoint x: 401, startPoint y: 324, endPoint x: 450, endPoint y: 324, distance: 49.7
click at [450, 324] on span "(CH-931G001-WW)" at bounding box center [456, 322] width 86 height 11
click at [1122, 316] on button "button" at bounding box center [1131, 315] width 18 height 18
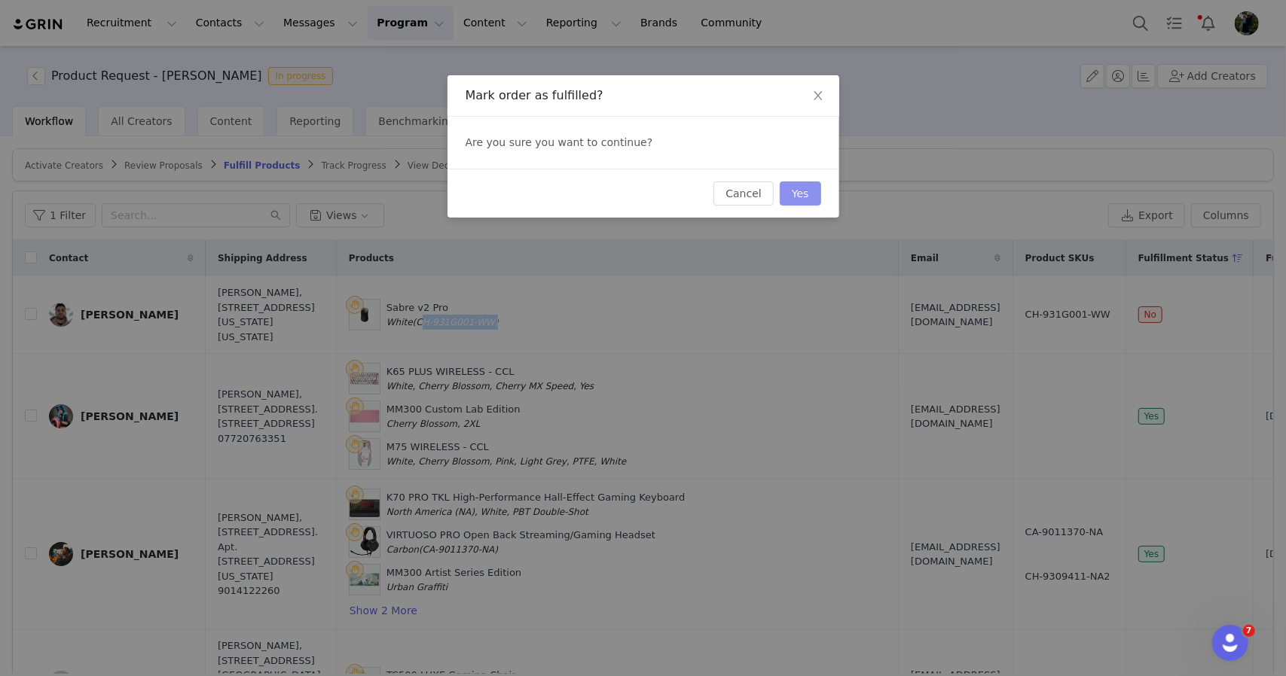
click at [804, 198] on button "Yes" at bounding box center [800, 194] width 41 height 24
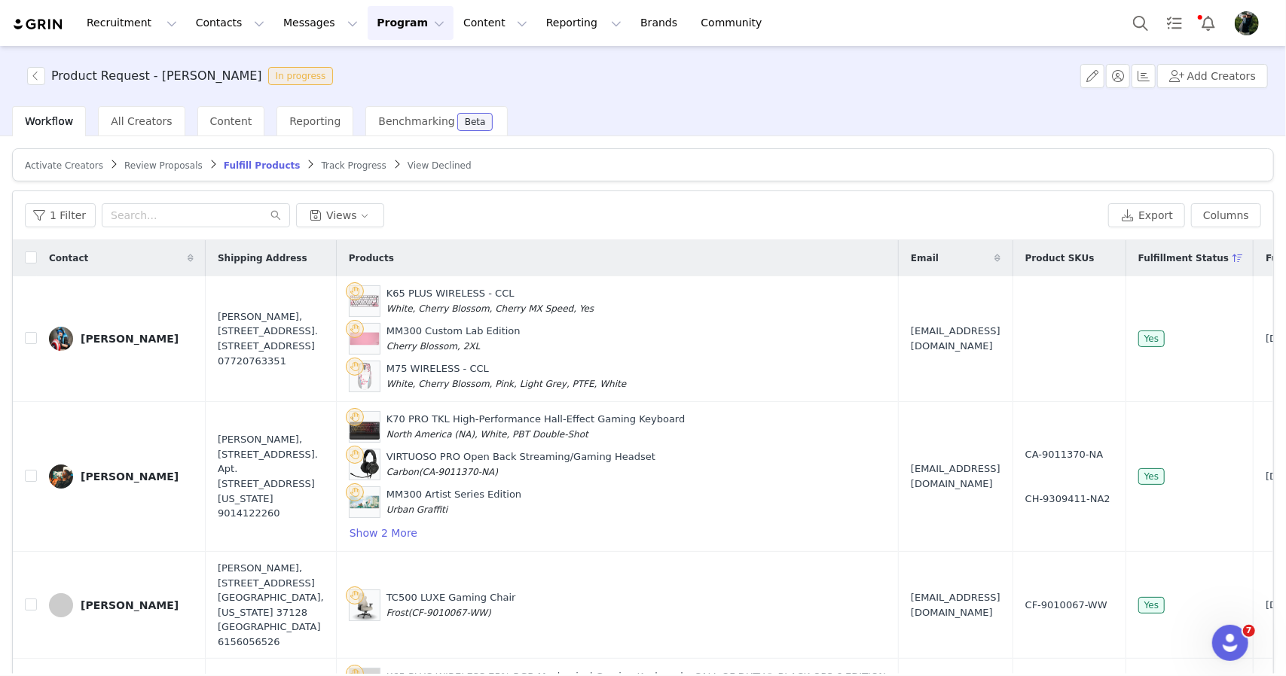
click at [132, 160] on span "Review Proposals" at bounding box center [163, 165] width 78 height 11
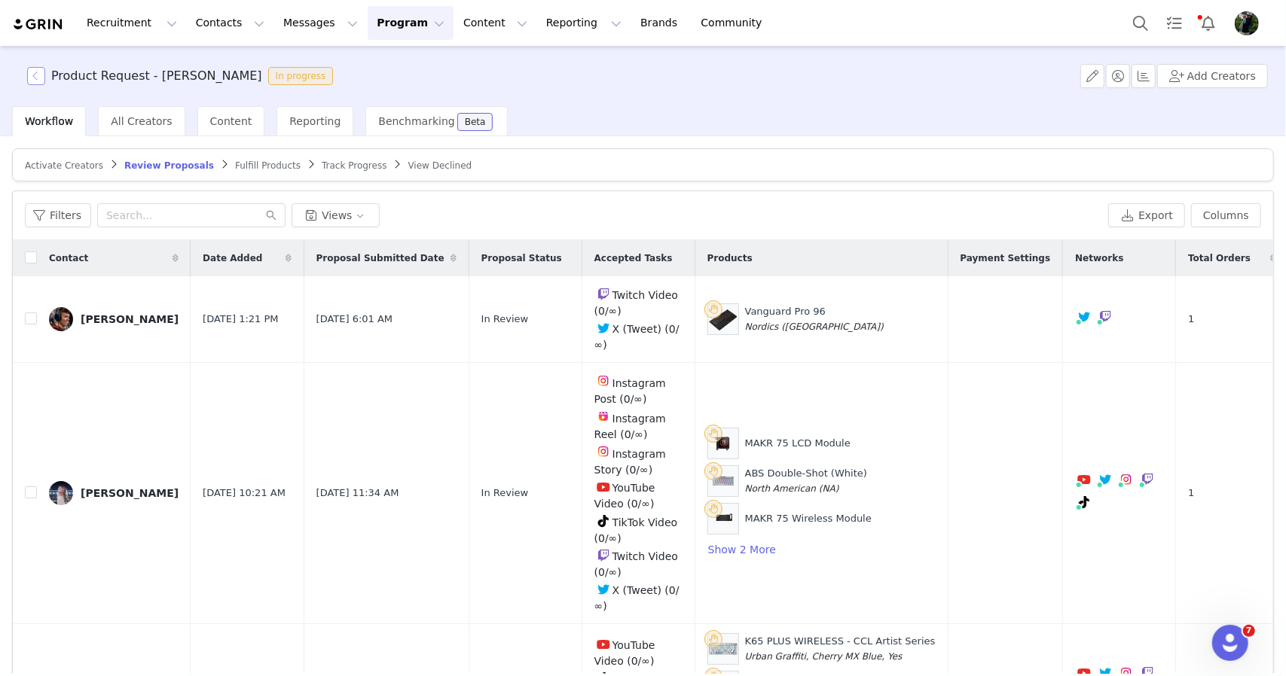
click at [39, 73] on button "button" at bounding box center [36, 76] width 18 height 18
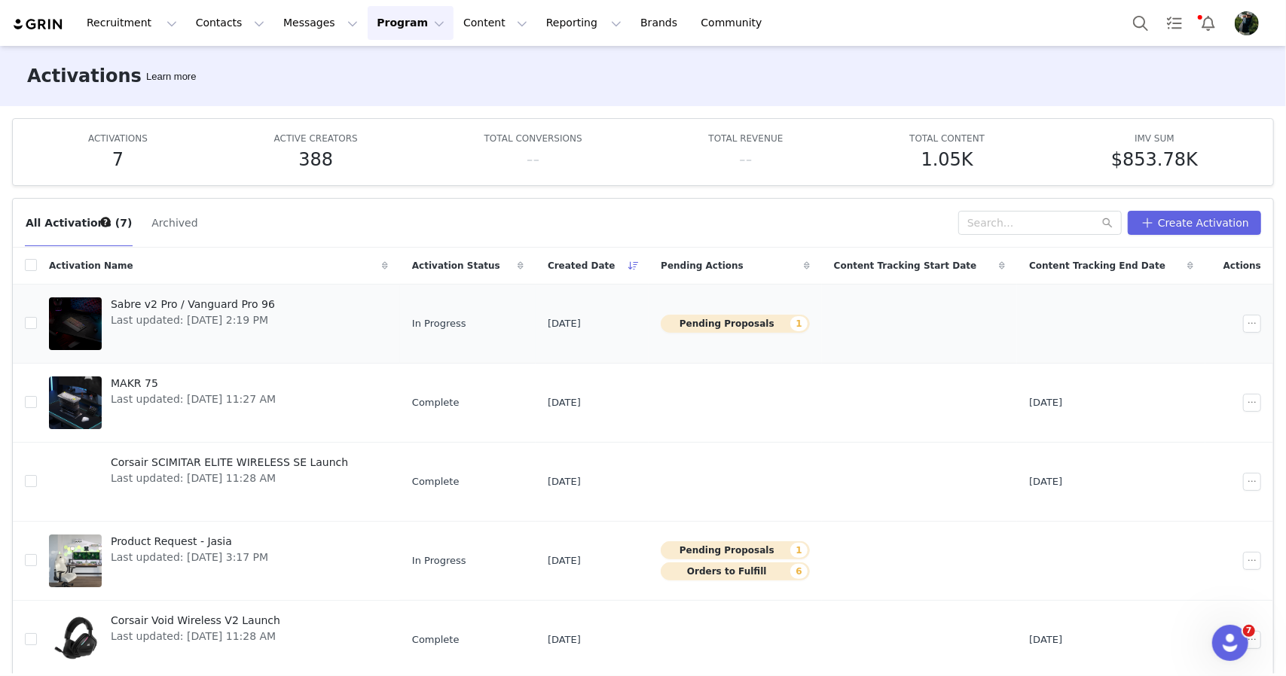
click at [334, 326] on link "Sabre v2 Pro / Vanguard Pro 96 Last updated: Sep 15, 2025 2:19 PM" at bounding box center [218, 324] width 339 height 60
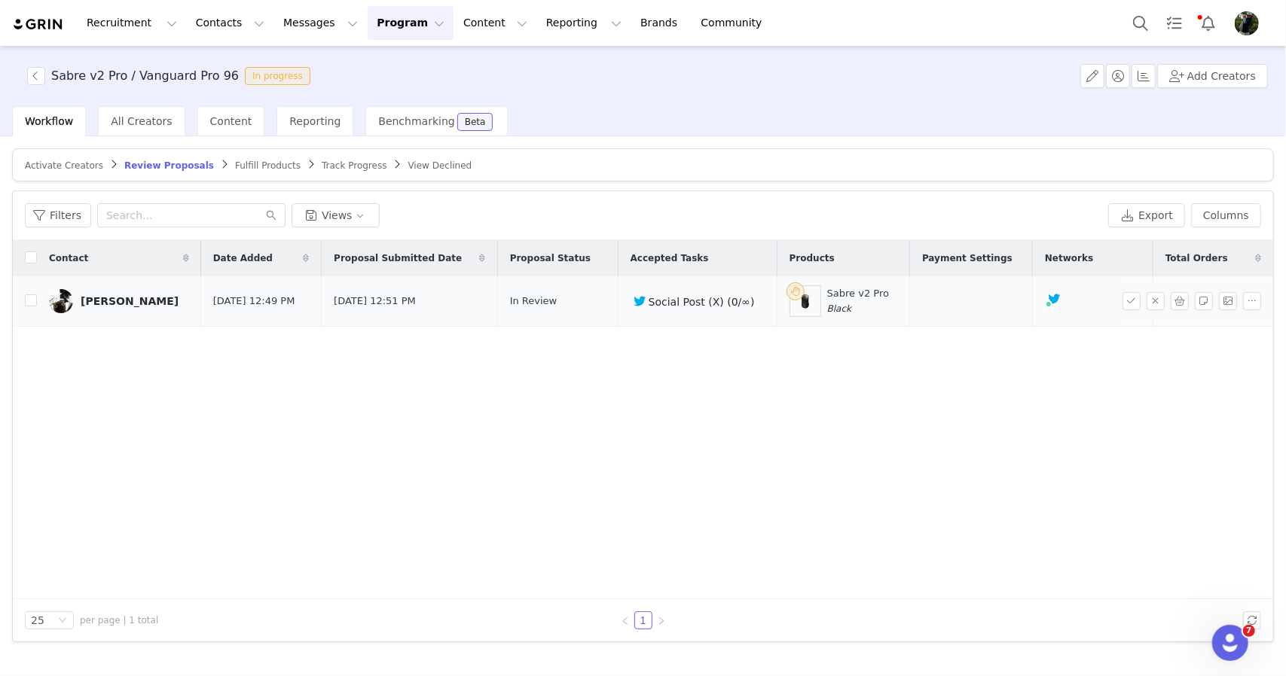
click at [163, 305] on div "Lucas Haakansson" at bounding box center [130, 301] width 98 height 12
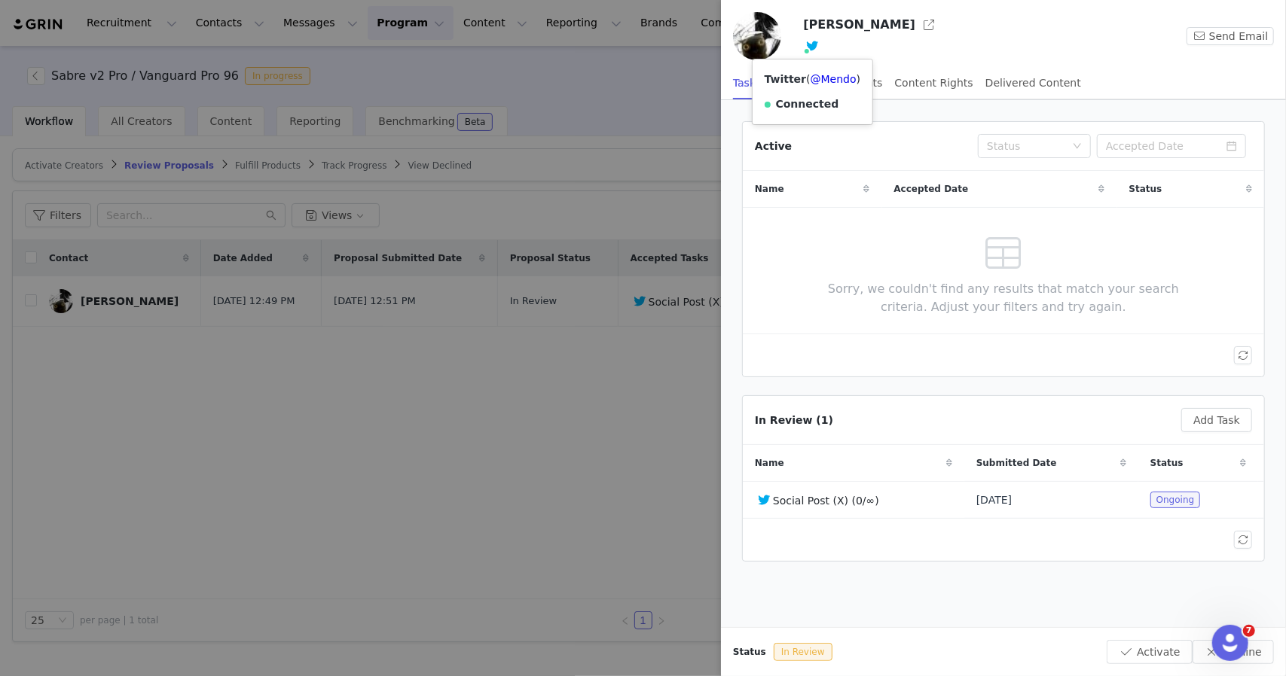
click at [566, 380] on div at bounding box center [643, 338] width 1286 height 676
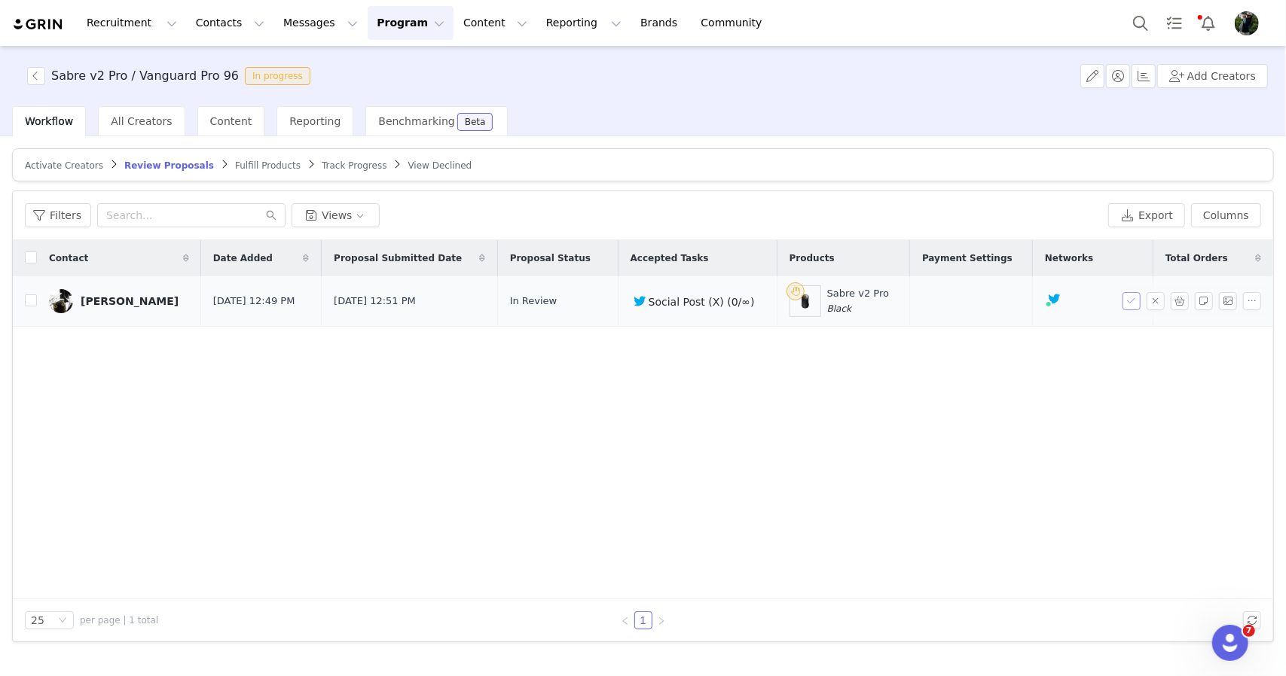
click at [1126, 298] on button "button" at bounding box center [1131, 301] width 18 height 18
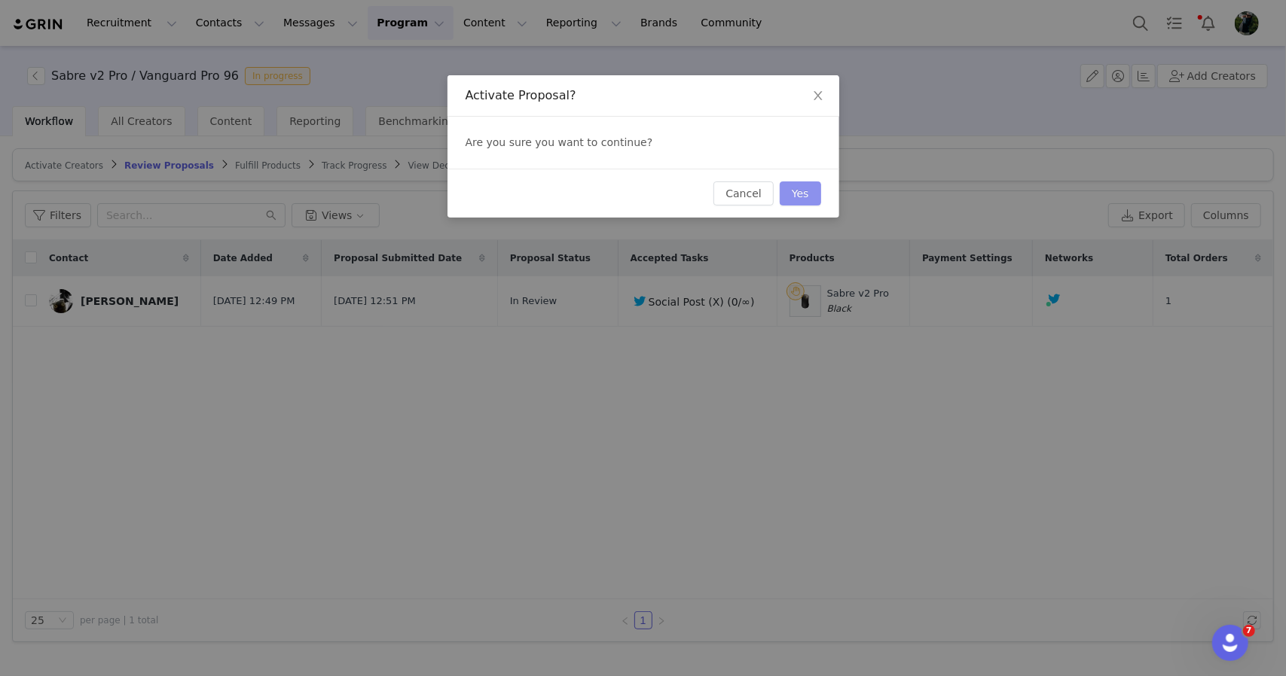
click at [809, 195] on button "Yes" at bounding box center [800, 194] width 41 height 24
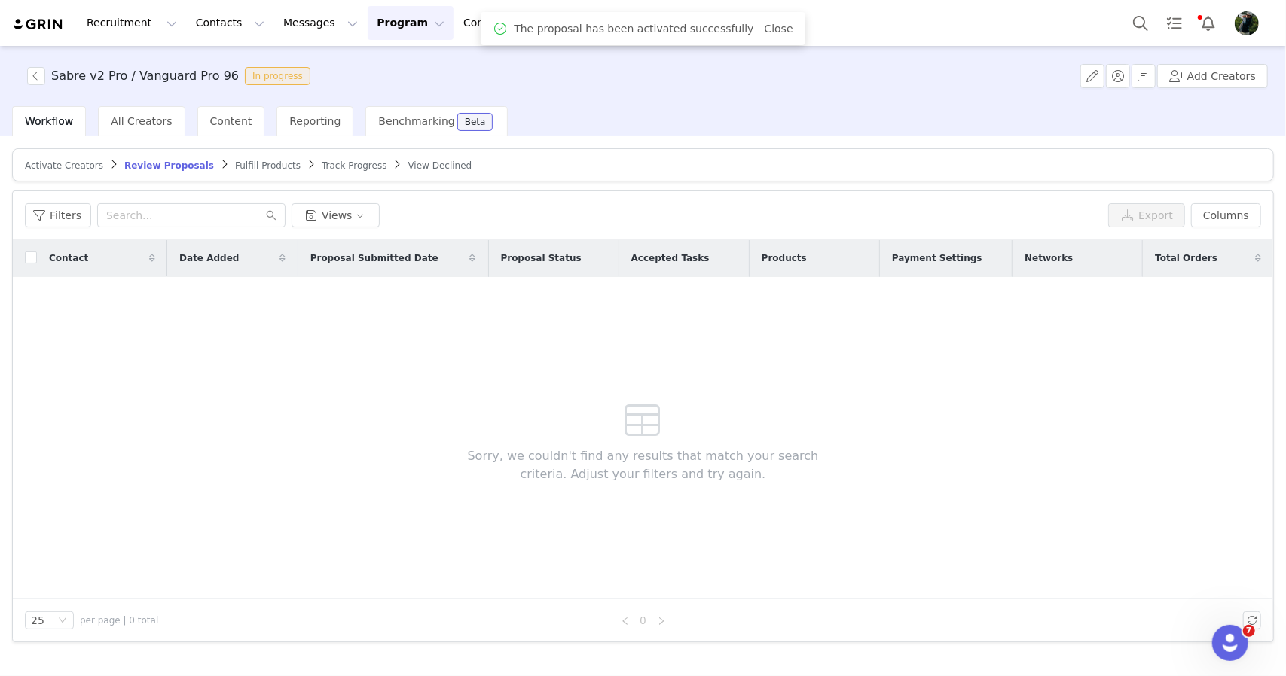
click at [241, 163] on span "Fulfill Products" at bounding box center [268, 165] width 66 height 11
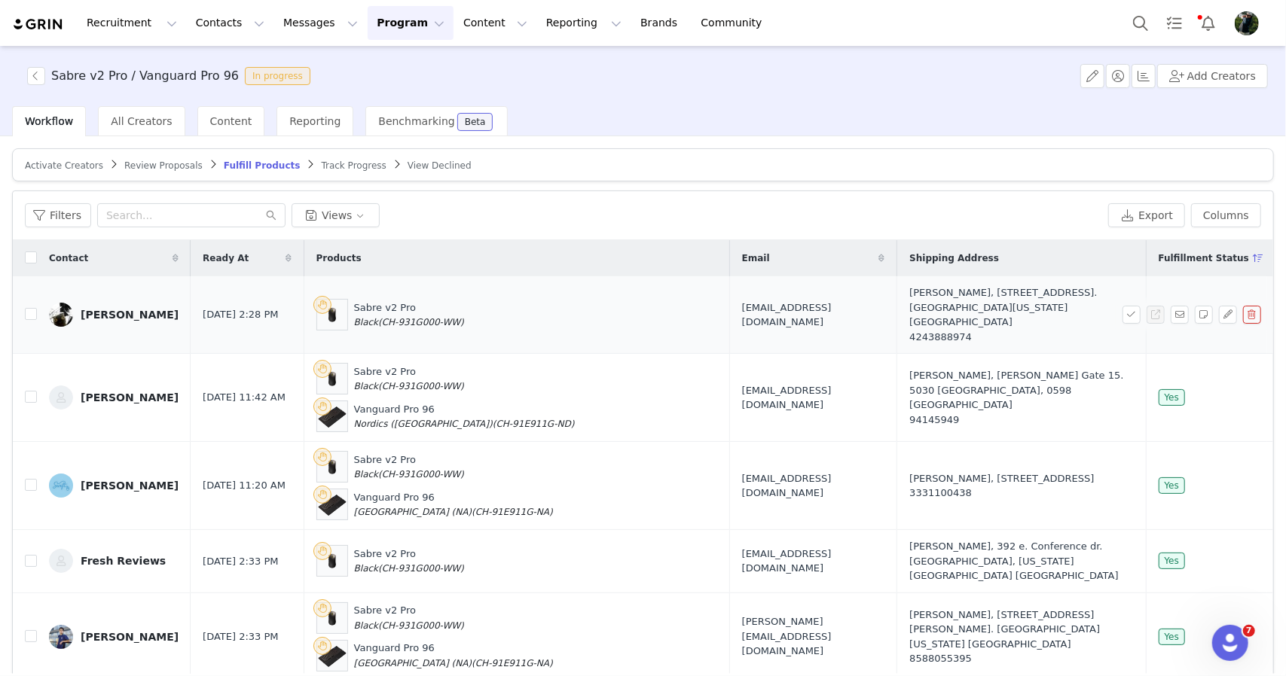
click at [398, 317] on span "(CH-931G000-WW)" at bounding box center [421, 322] width 86 height 11
drag, startPoint x: 398, startPoint y: 307, endPoint x: 458, endPoint y: 305, distance: 60.3
click at [458, 317] on span "(CH-931G000-WW)" at bounding box center [421, 322] width 86 height 11
click at [742, 306] on span "MendokusaiiOW@gmail.com" at bounding box center [813, 315] width 143 height 29
drag, startPoint x: 591, startPoint y: 306, endPoint x: 678, endPoint y: 300, distance: 86.8
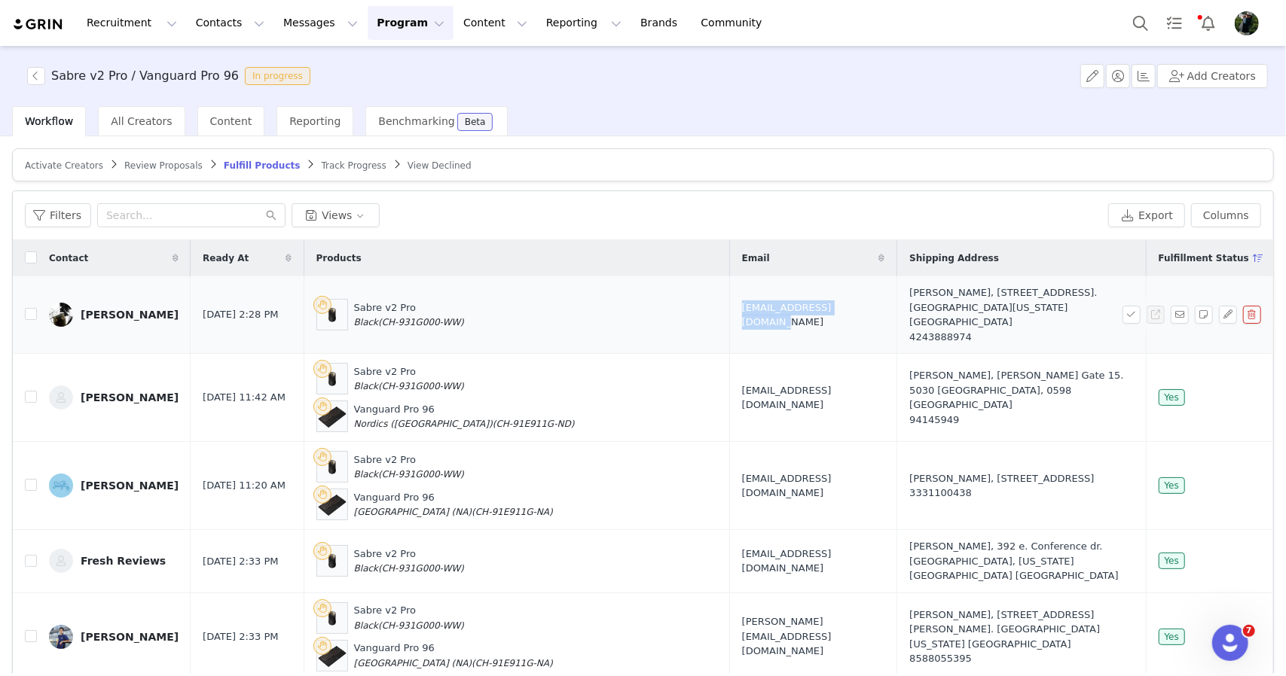
click at [742, 301] on span "MendokusaiiOW@gmail.com" at bounding box center [813, 315] width 143 height 29
click at [1122, 306] on button "button" at bounding box center [1131, 315] width 18 height 18
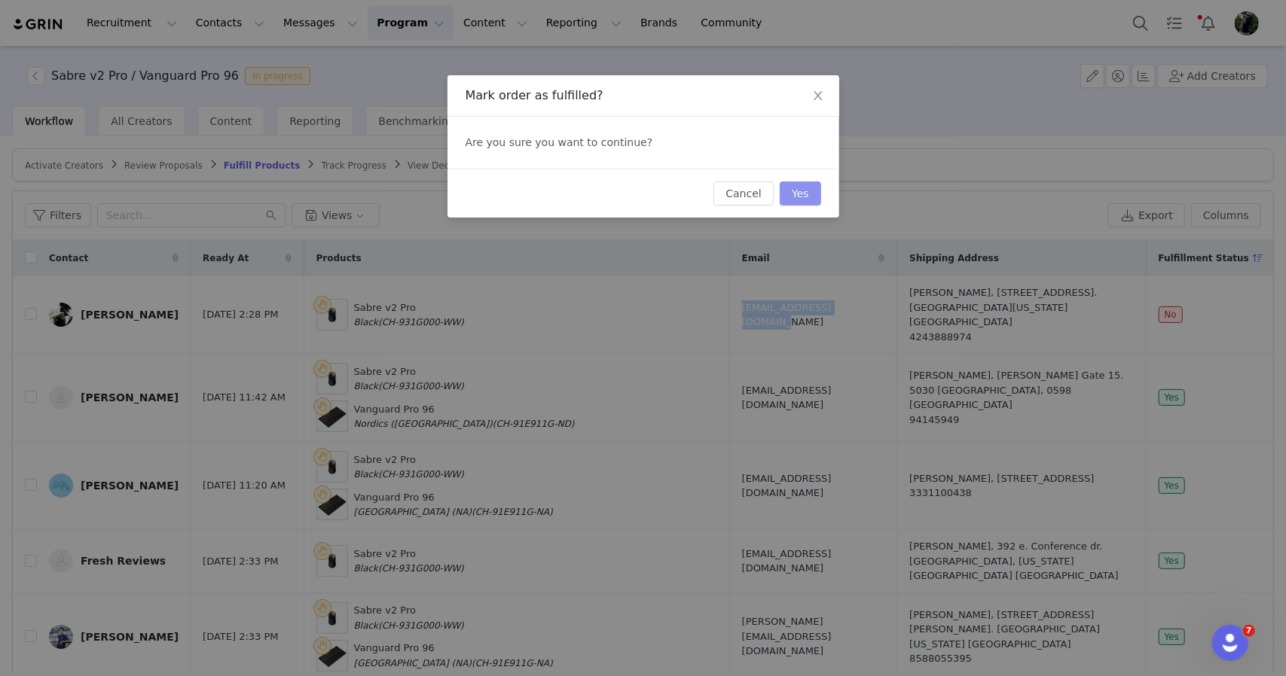
click at [812, 193] on button "Yes" at bounding box center [800, 194] width 41 height 24
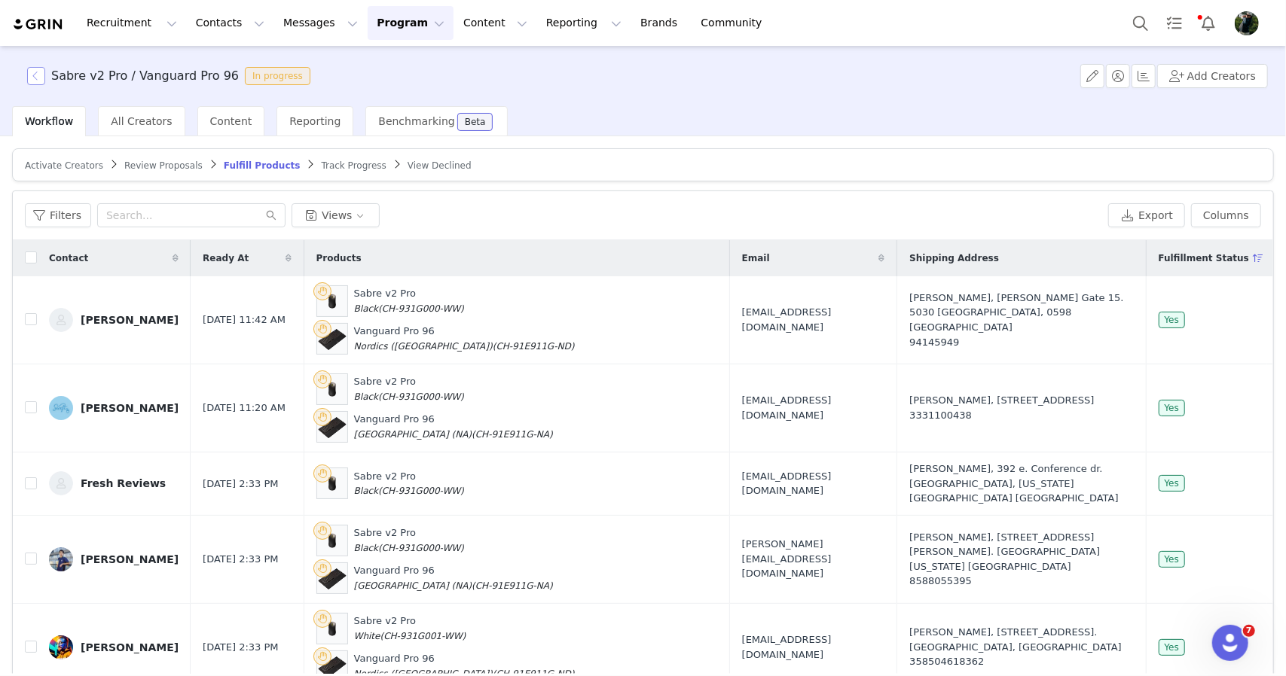
click at [32, 84] on button "button" at bounding box center [36, 76] width 18 height 18
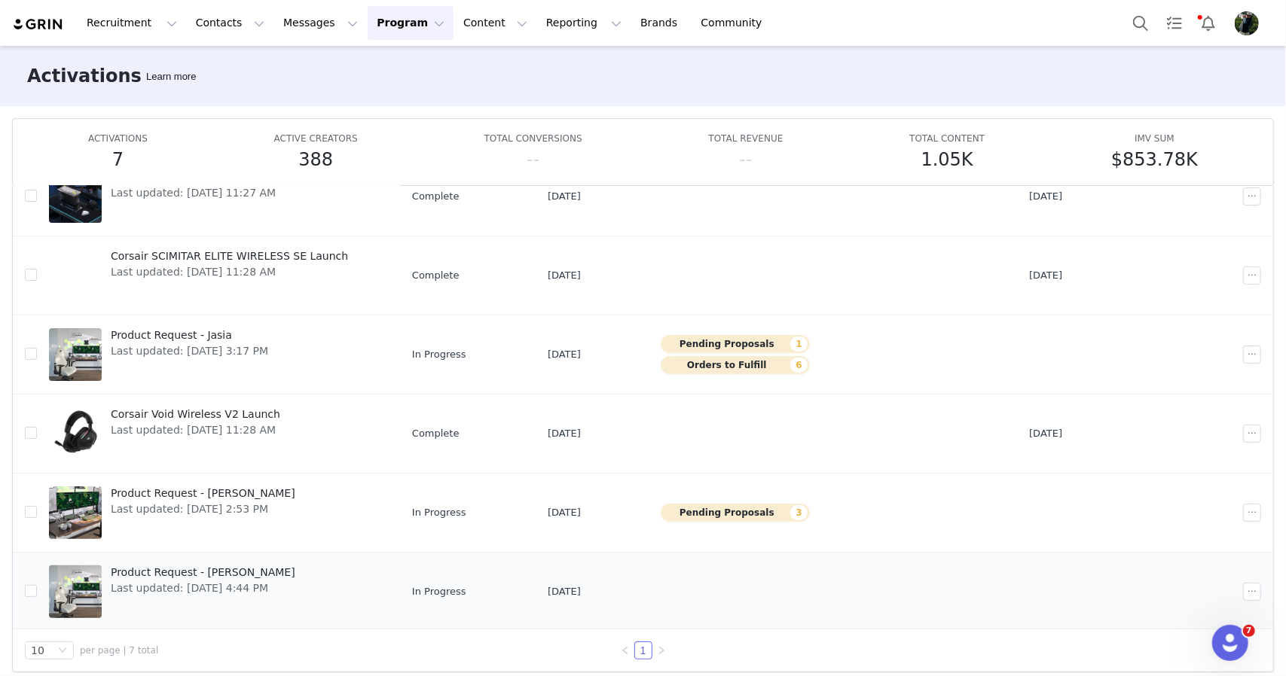
scroll to position [78, 0]
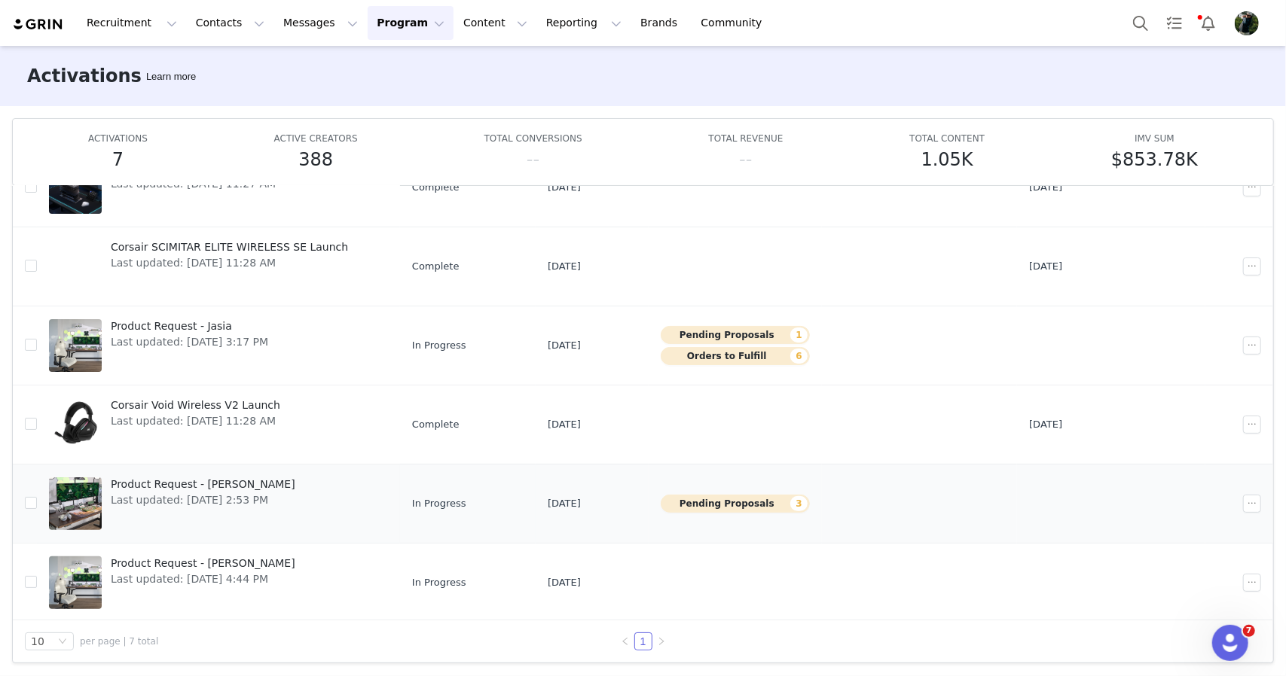
click at [297, 516] on link "Product Request - Taylor Last updated: Sep 4, 2025 2:53 PM" at bounding box center [218, 504] width 339 height 60
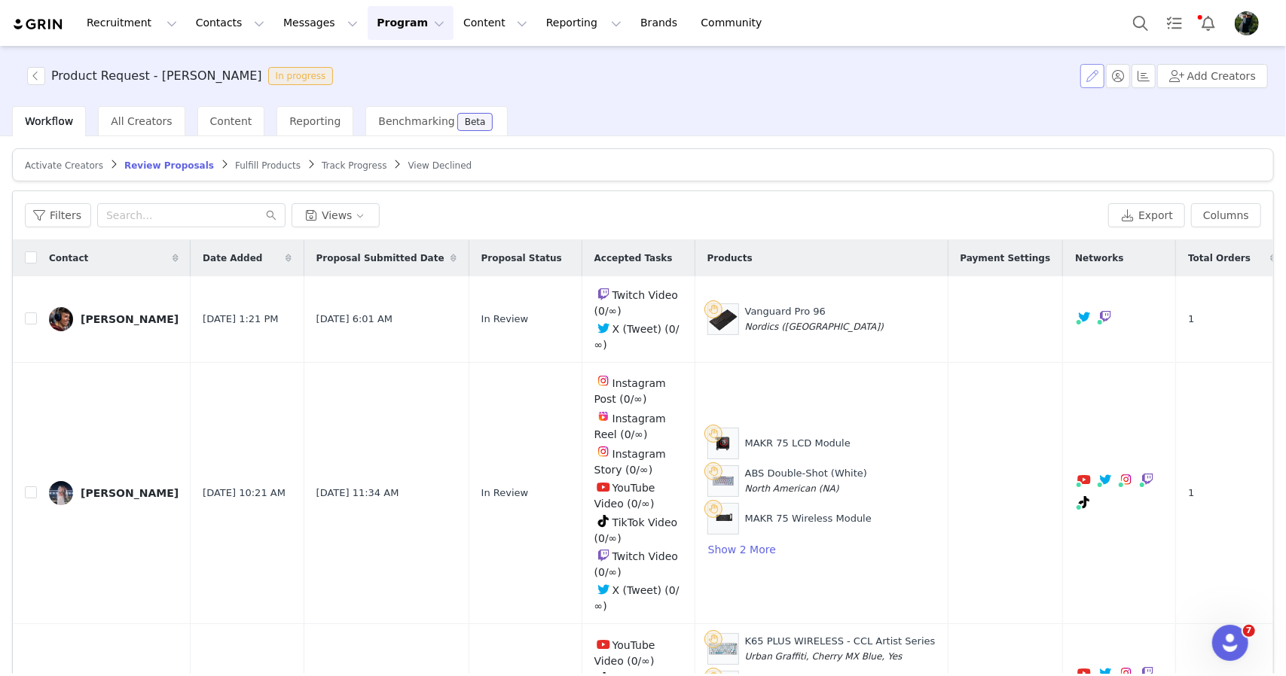
click at [1096, 74] on button "button" at bounding box center [1092, 76] width 24 height 24
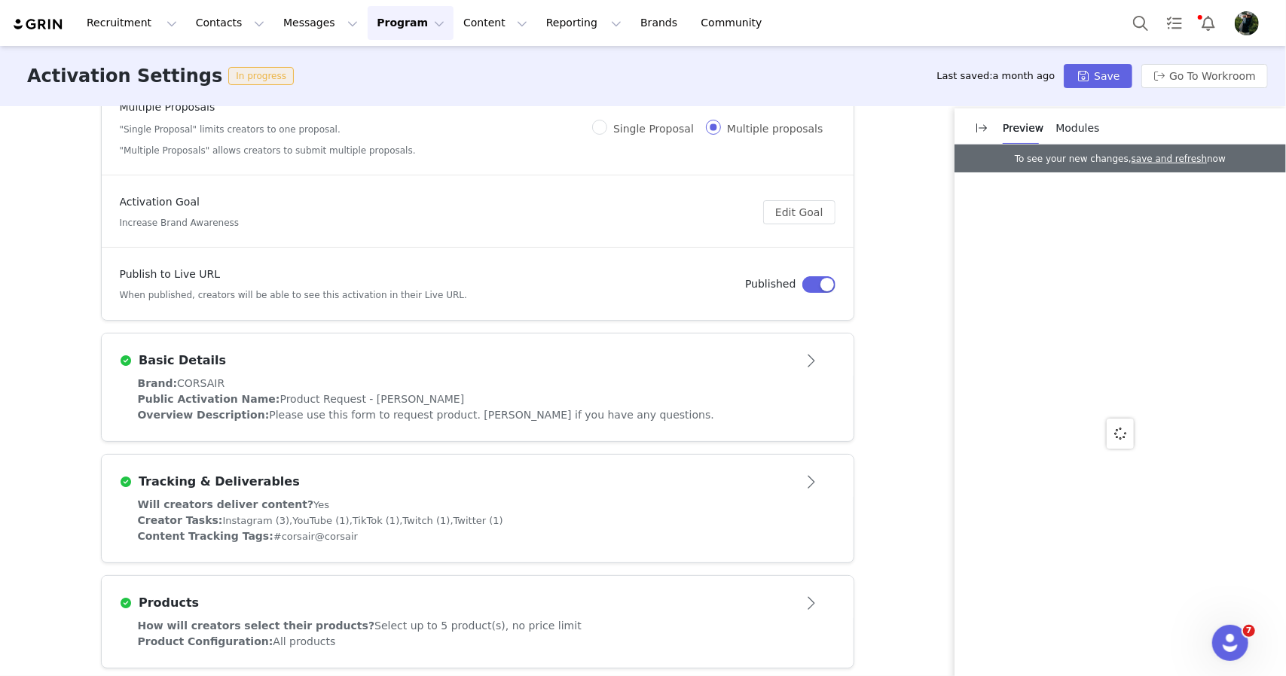
scroll to position [145, 0]
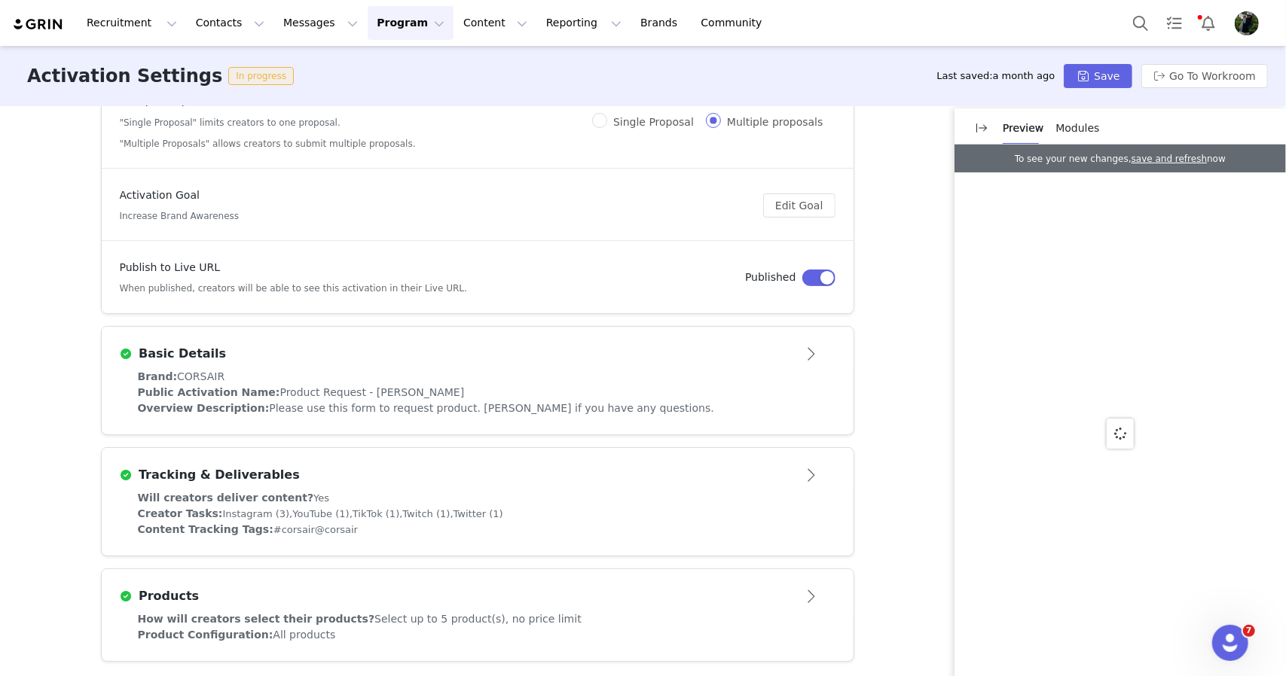
click at [554, 390] on div "Public Activation Name: Product Request - Taylor" at bounding box center [477, 393] width 679 height 16
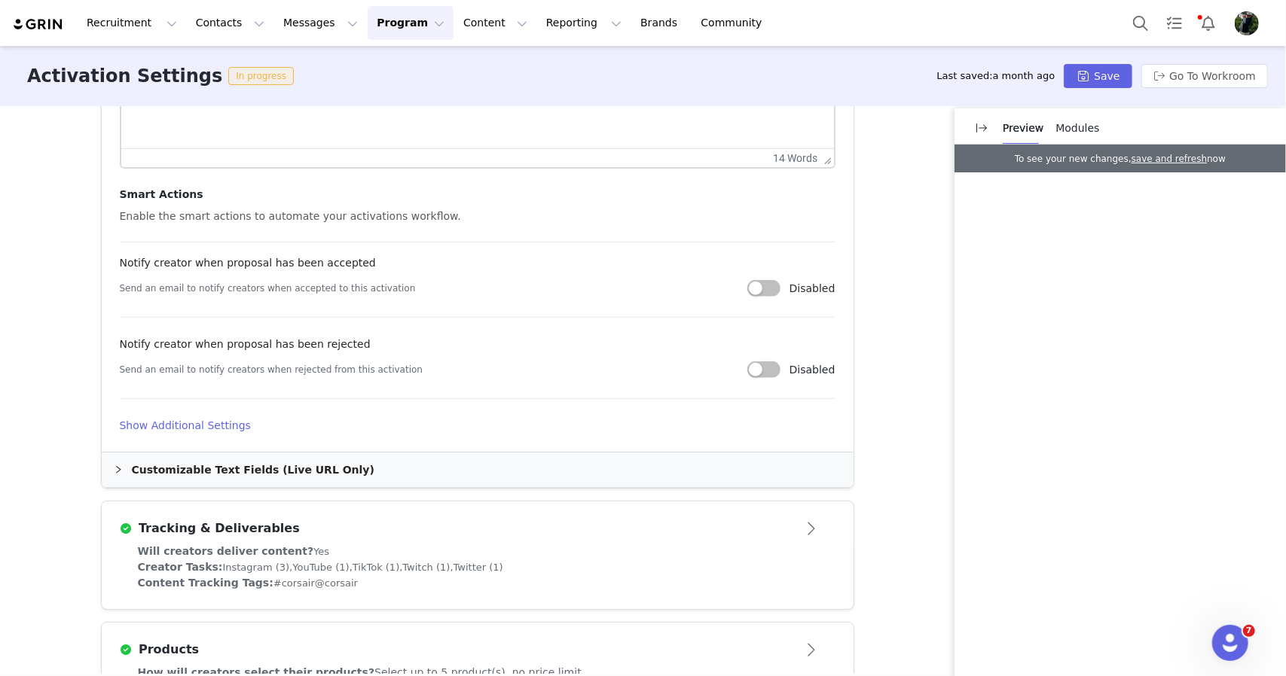
scroll to position [800, 0]
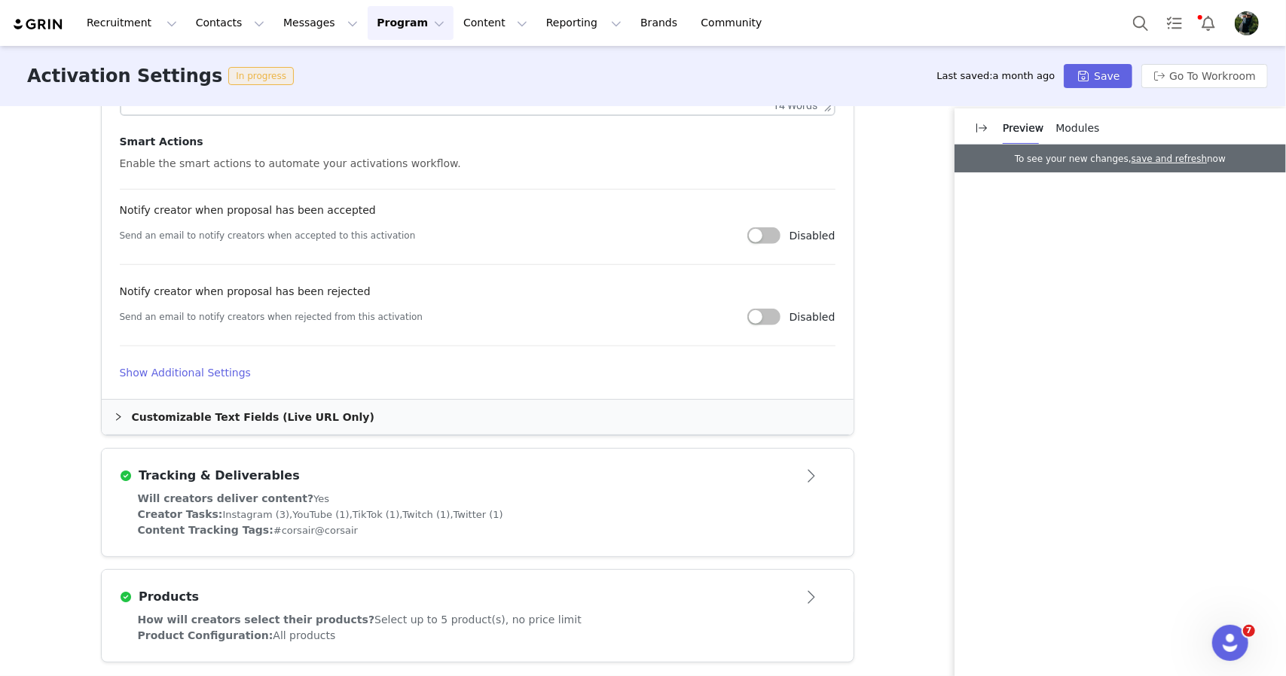
click at [524, 600] on div "Products" at bounding box center [453, 597] width 666 height 18
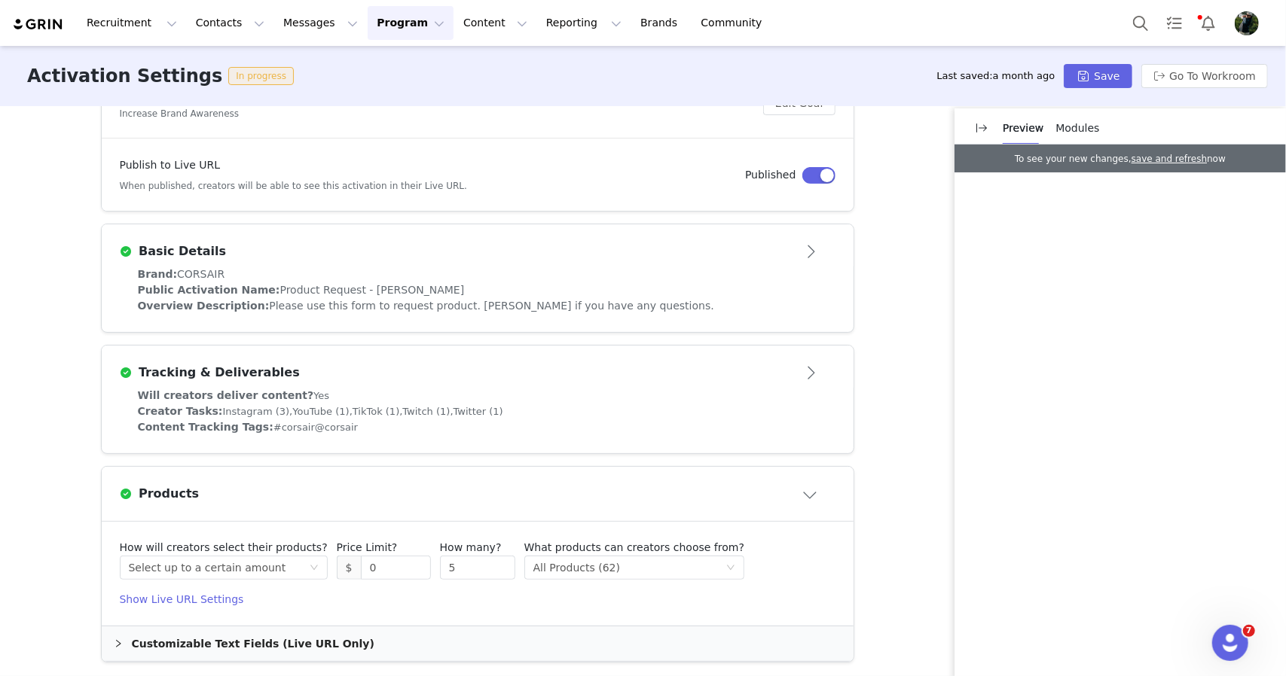
click at [187, 592] on h4 "Show Live URL Settings" at bounding box center [478, 600] width 716 height 16
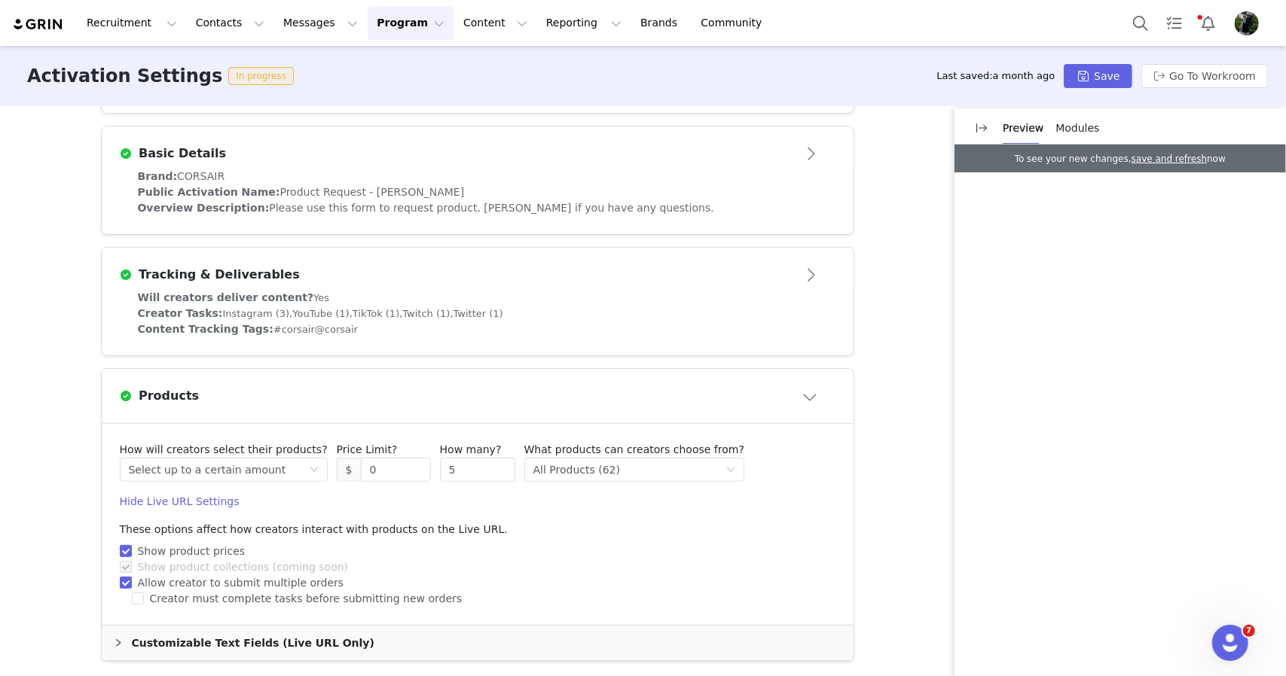
scroll to position [344, 0]
click at [255, 647] on div "Customizable Text Fields (Live URL Only)" at bounding box center [478, 644] width 752 height 35
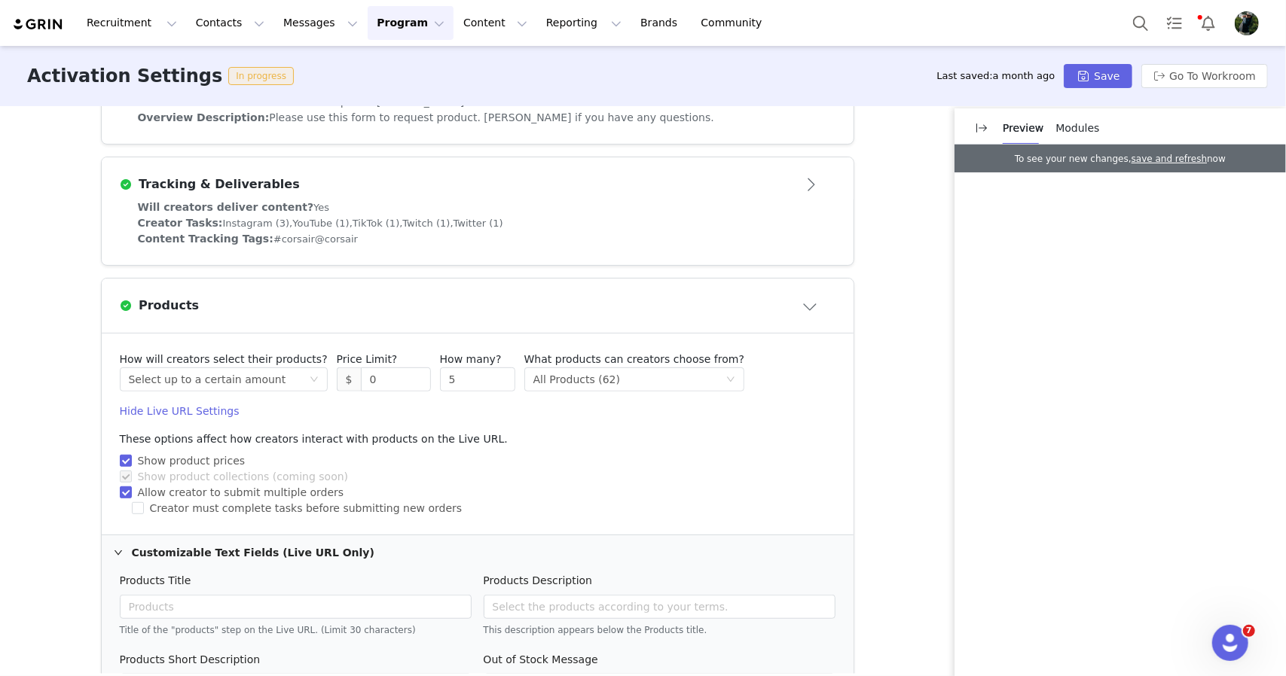
scroll to position [597, 0]
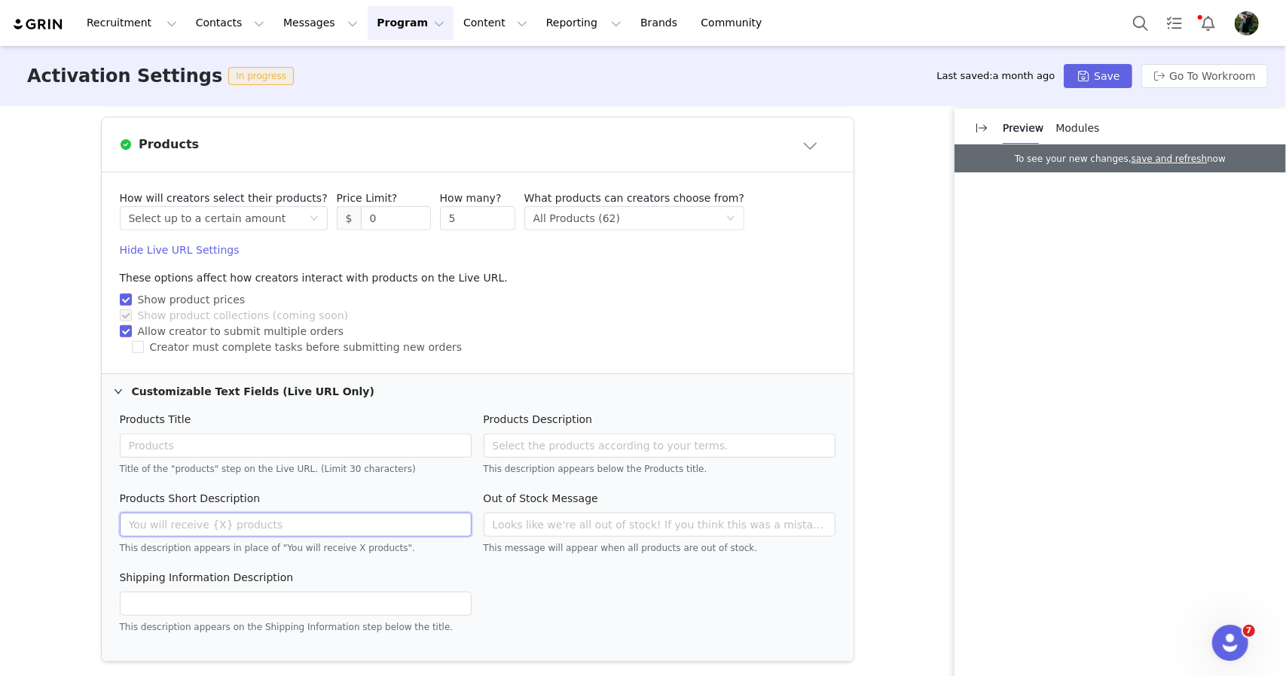
click at [304, 526] on input "text" at bounding box center [296, 525] width 352 height 24
click at [313, 520] on input "text" at bounding box center [296, 525] width 352 height 24
click at [351, 517] on input "Select the product(s) you are requesting. Requesting a product does not mean yo…" at bounding box center [296, 525] width 352 height 24
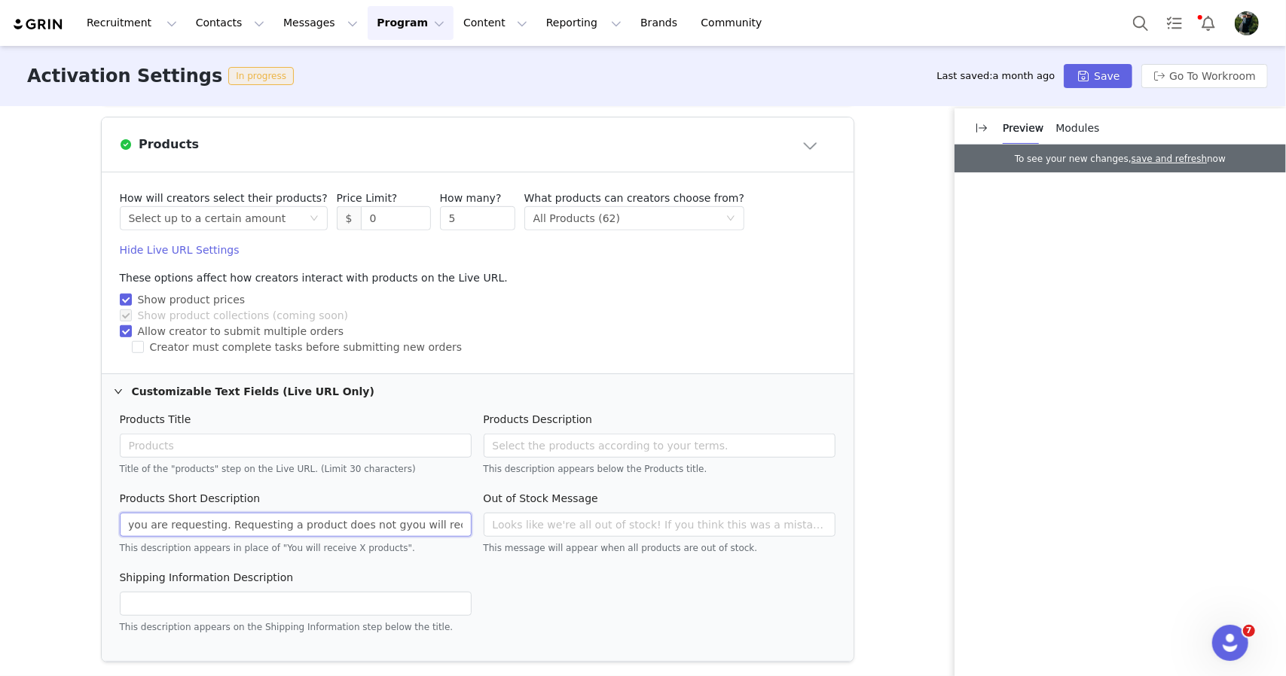
scroll to position [0, 92]
type input "Select the product(s) you are requesting. Requesting a product does not guarant…"
click at [568, 588] on div "Shipping Information Description This description appears on the Shipping Infor…" at bounding box center [478, 609] width 728 height 79
click at [1106, 63] on div "Activation Settings In progress Last saved: a month ago Save Go To Workroom" at bounding box center [643, 76] width 1286 height 60
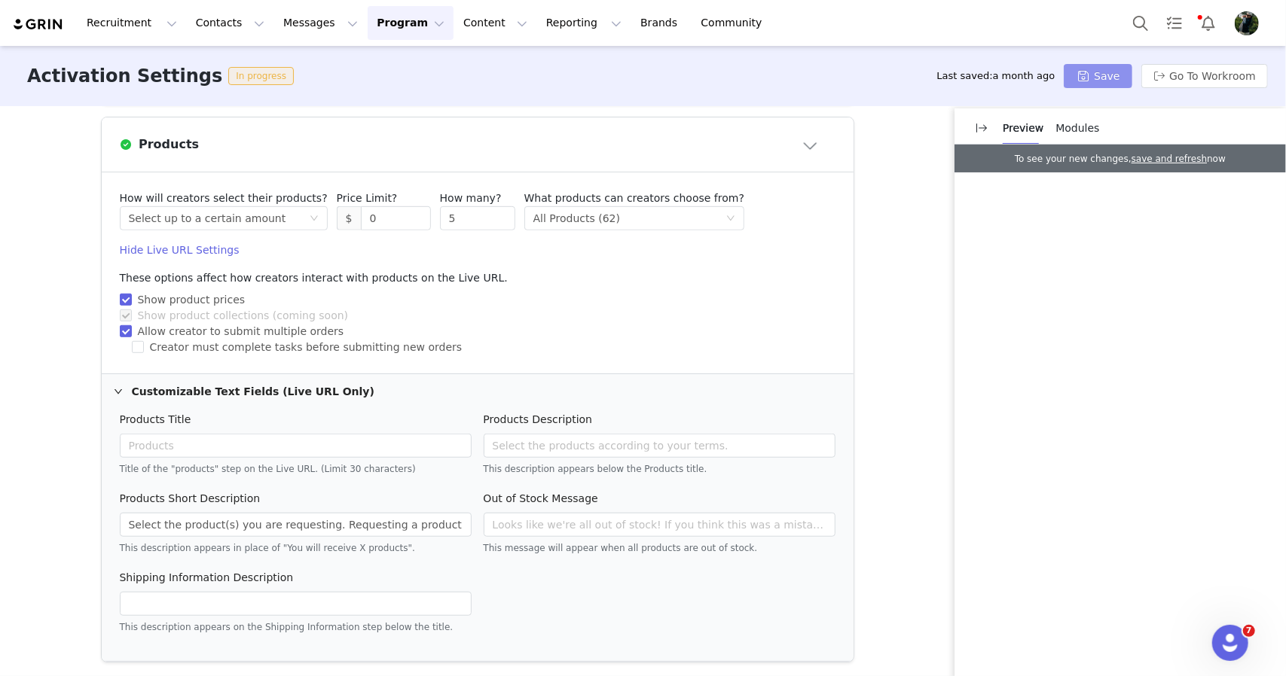
click at [1105, 72] on button "Save" at bounding box center [1098, 76] width 68 height 24
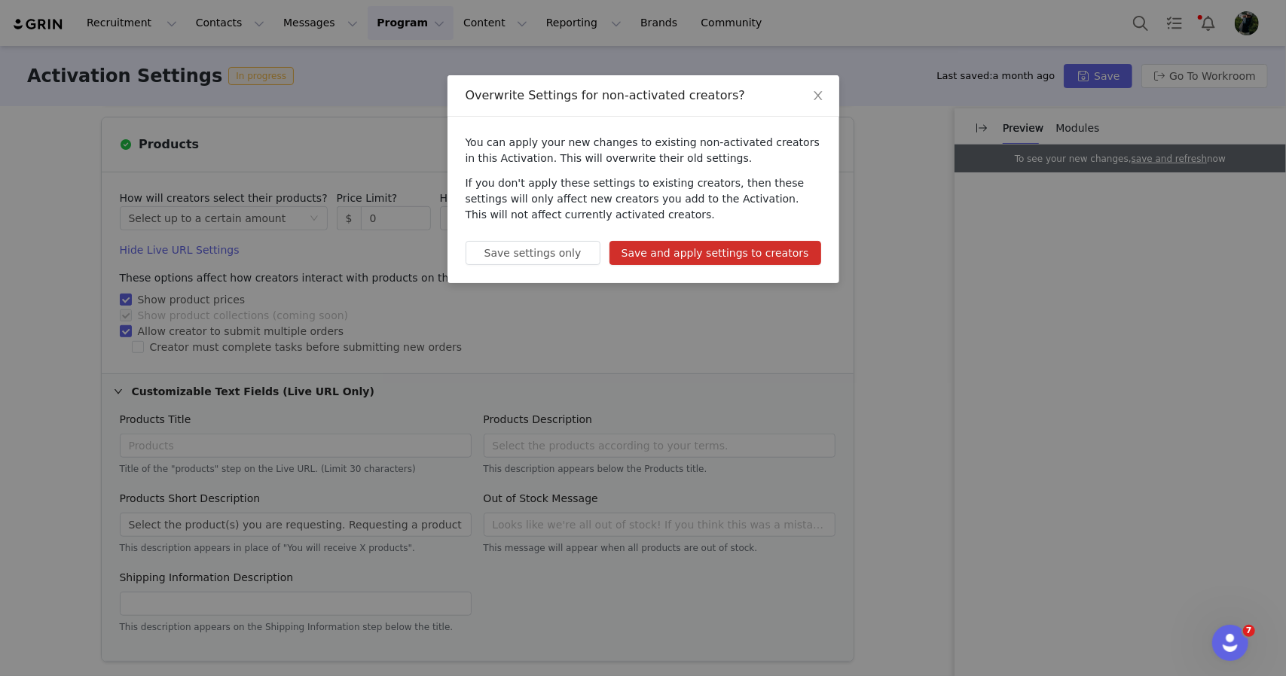
click at [740, 252] on button "Save and apply settings to creators" at bounding box center [715, 253] width 212 height 24
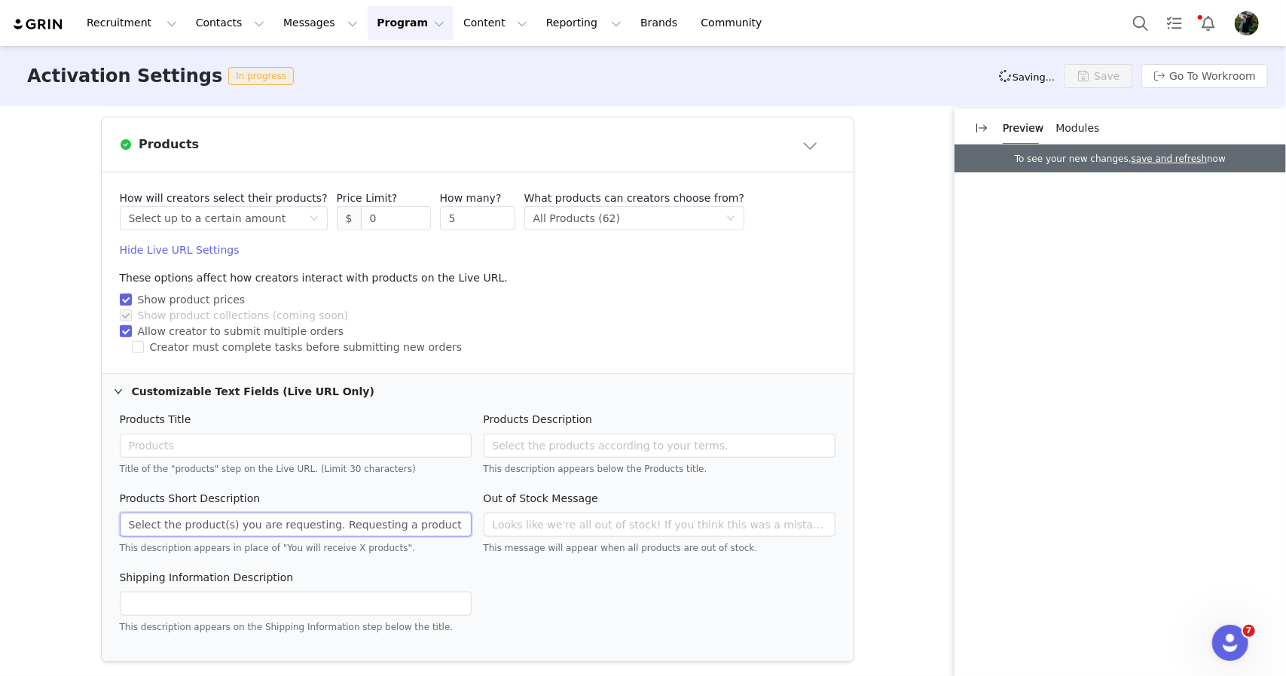
click at [372, 516] on input "Select the product(s) you are requesting. Requesting a product does not guarant…" at bounding box center [296, 525] width 352 height 24
click at [349, 604] on input "text" at bounding box center [296, 604] width 352 height 24
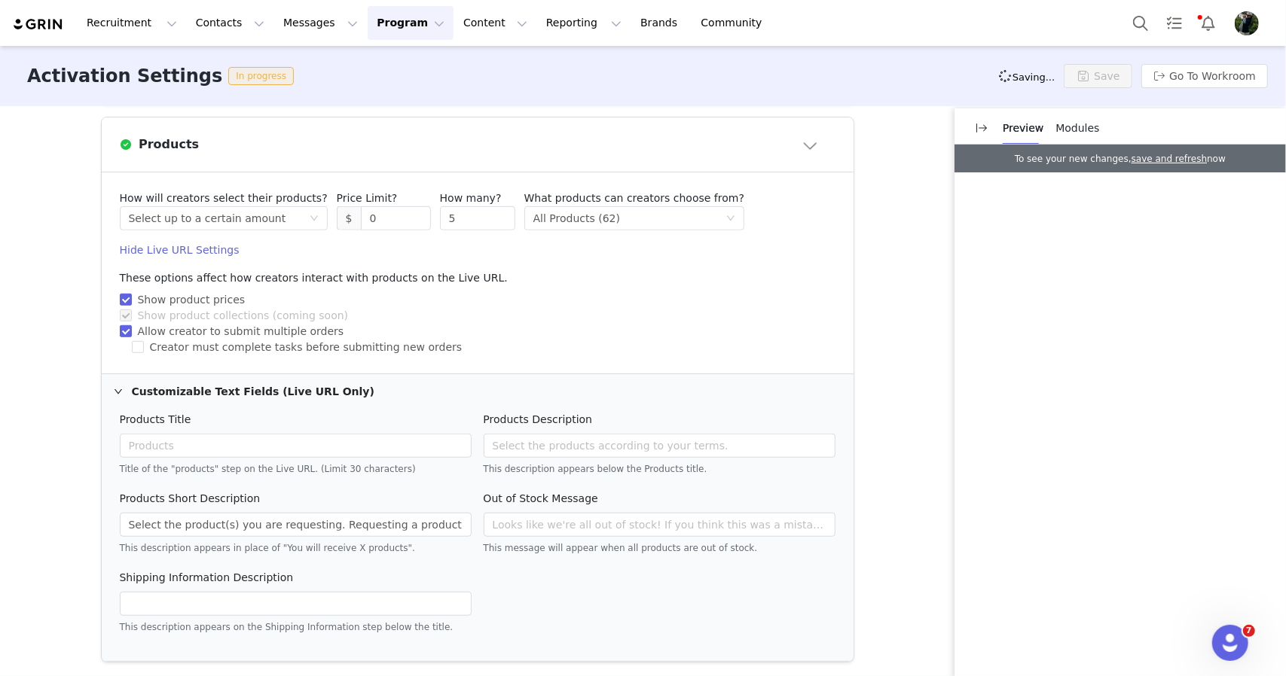
click at [864, 392] on div "Activation Type Ongoing activations do not have start and end dates. Content wi…" at bounding box center [643, 390] width 1286 height 568
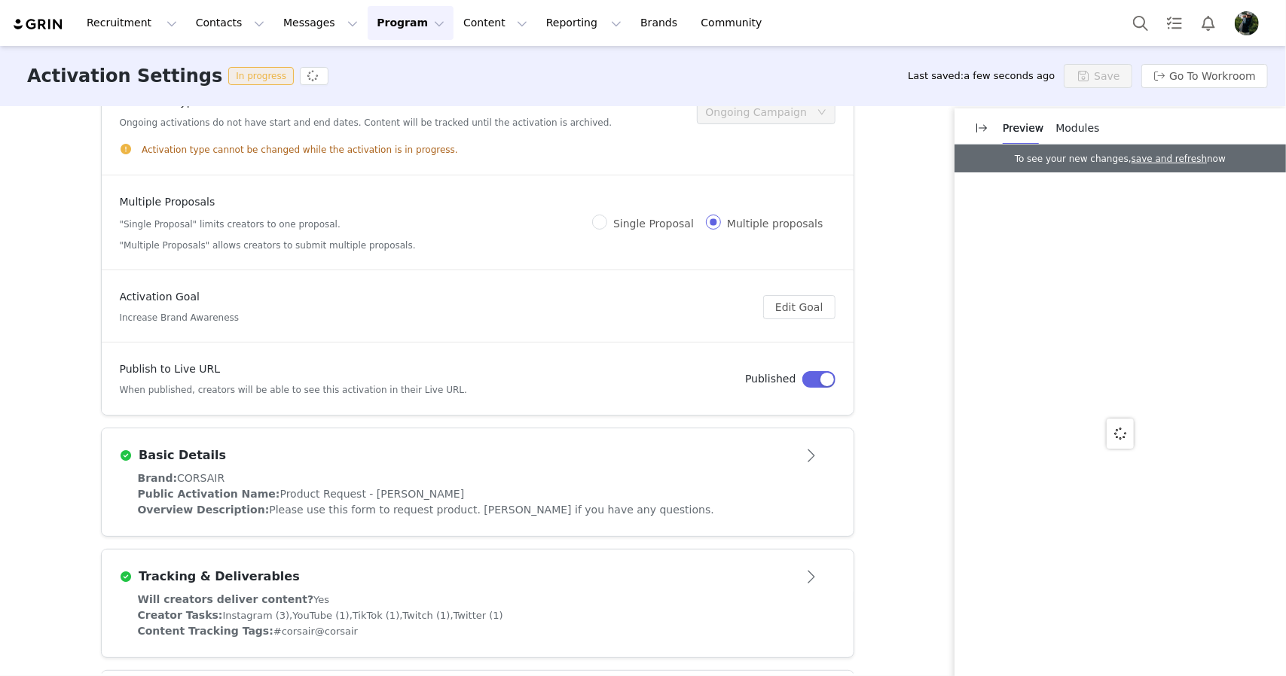
scroll to position [145, 0]
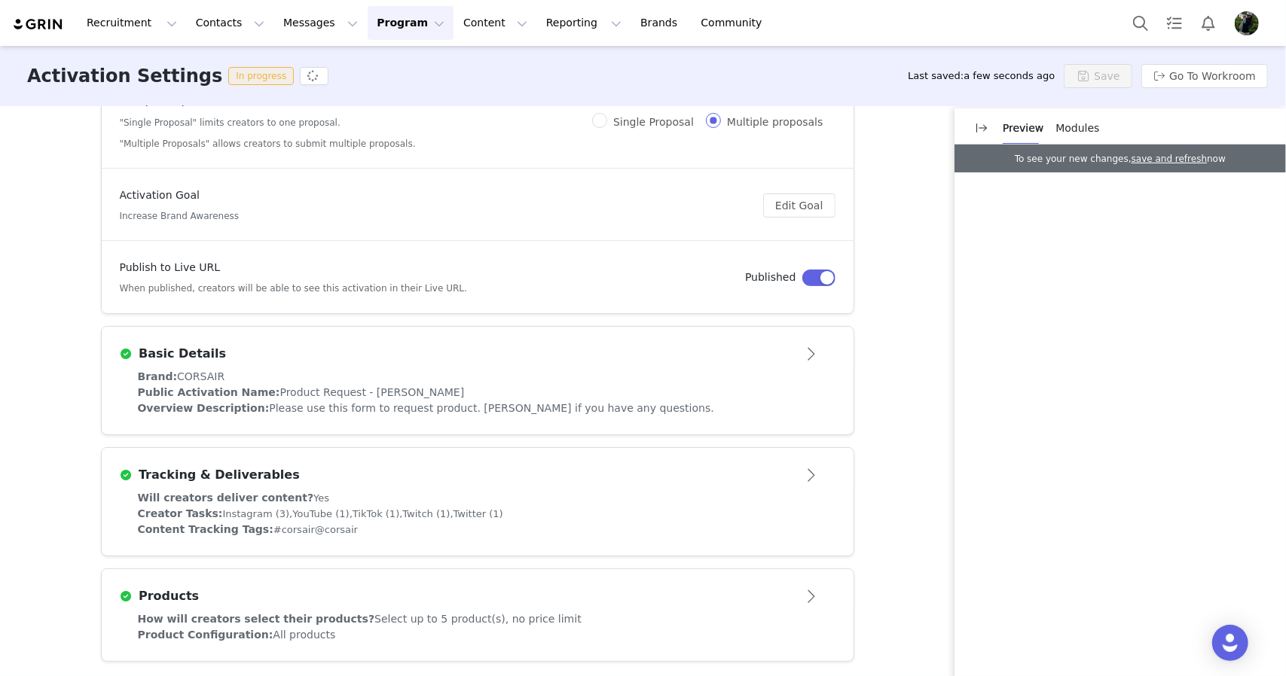
click at [664, 584] on div "Products" at bounding box center [478, 596] width 716 height 24
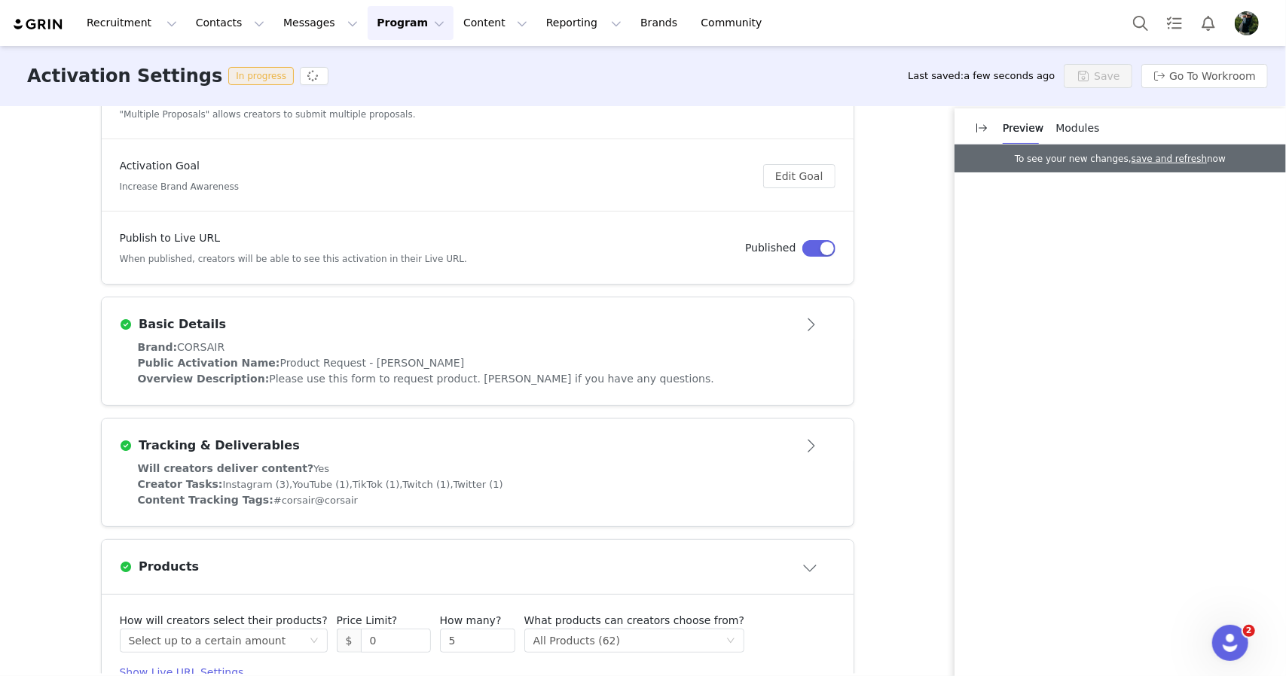
scroll to position [247, 0]
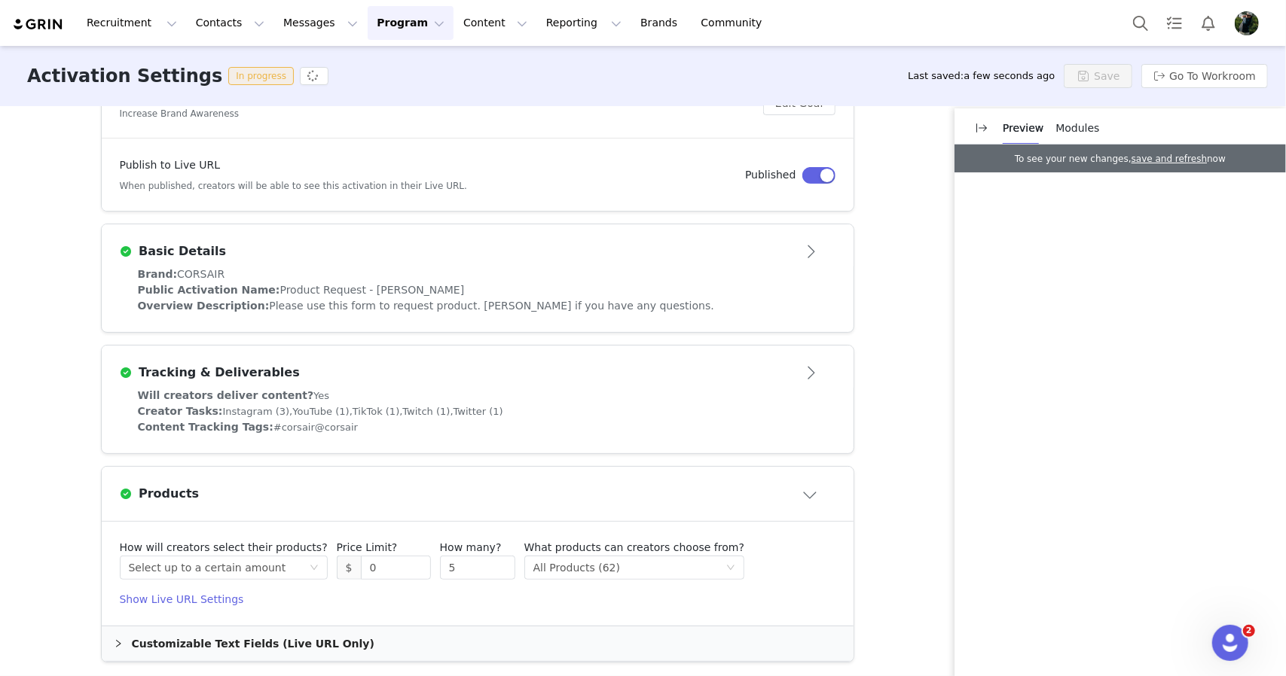
click at [212, 601] on h4 "Show Live URL Settings" at bounding box center [478, 600] width 716 height 16
